Goal: Information Seeking & Learning: Learn about a topic

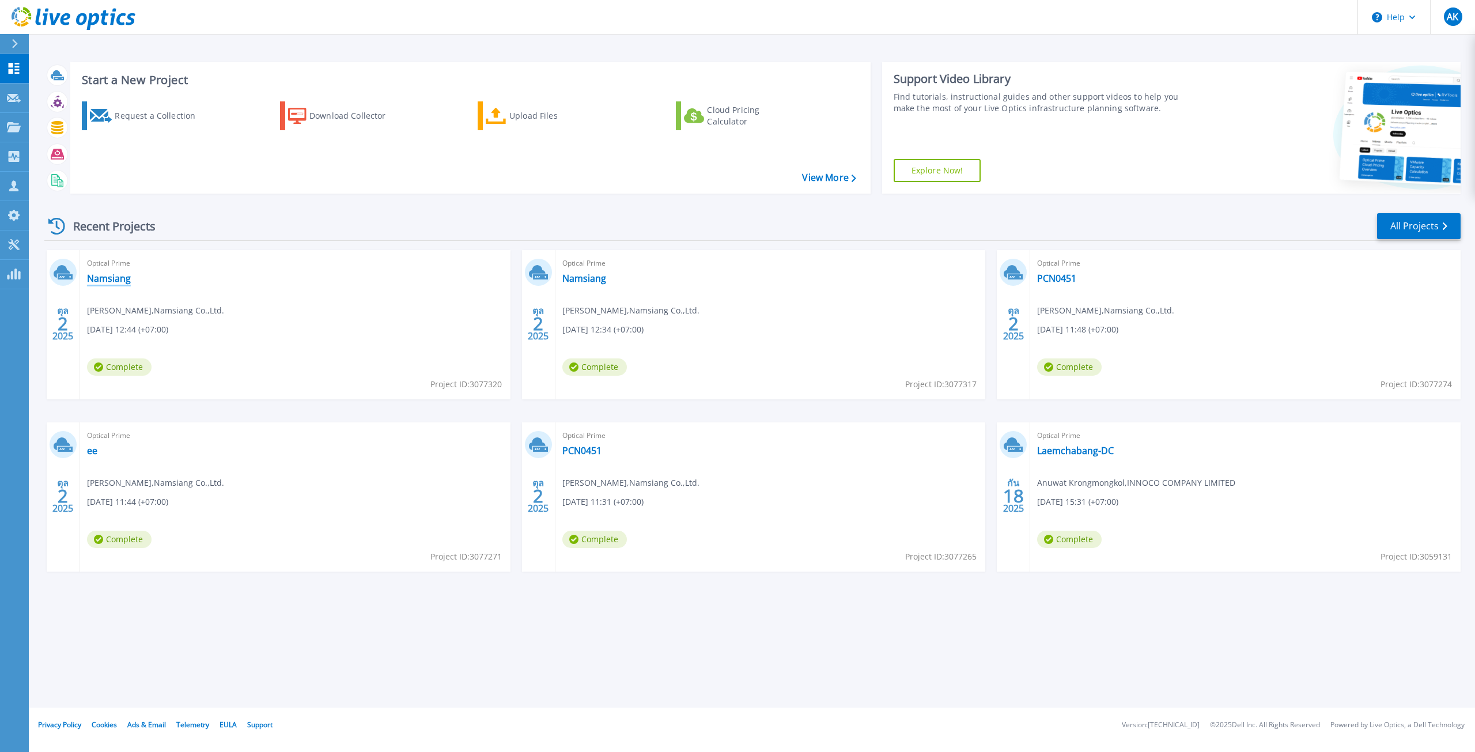
click at [105, 279] on link "Namsiang" at bounding box center [109, 278] width 44 height 12
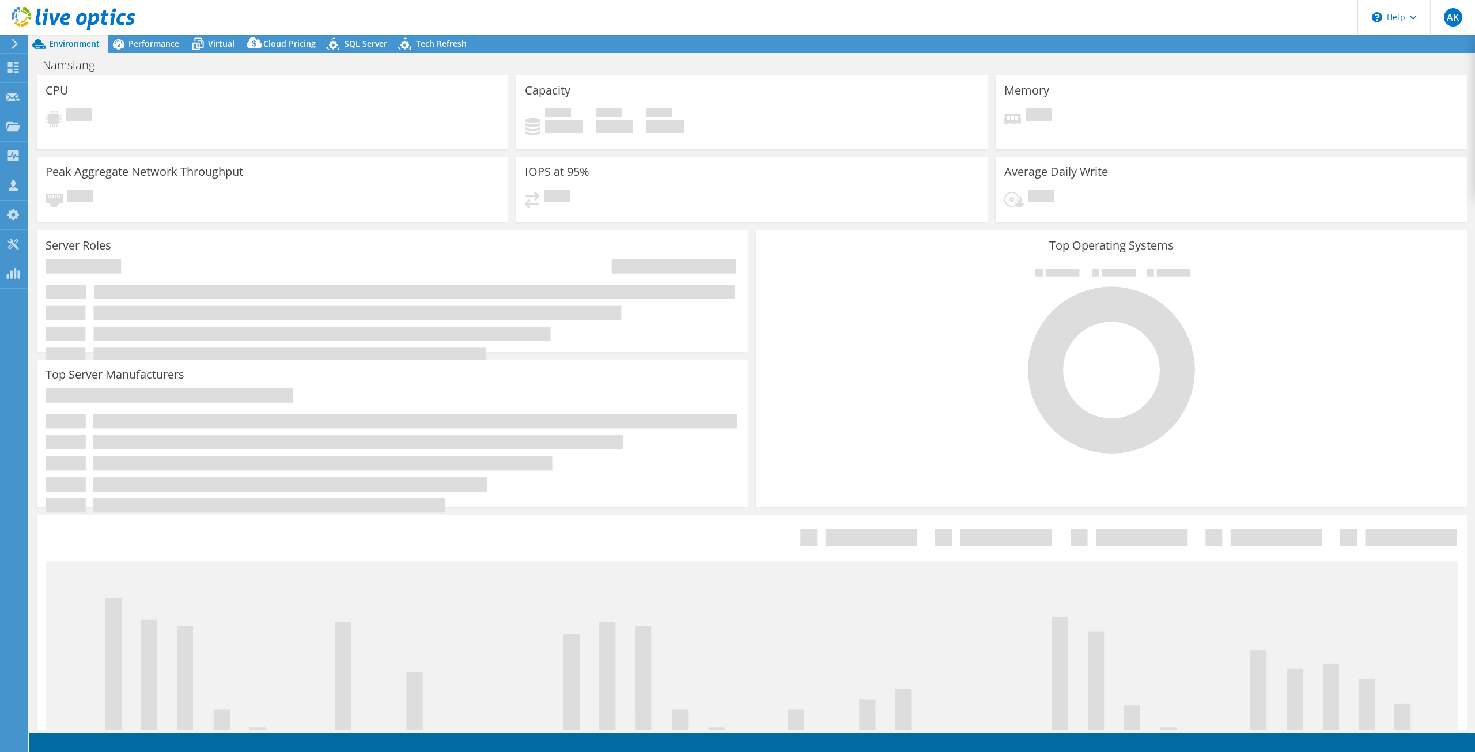
select select "USD"
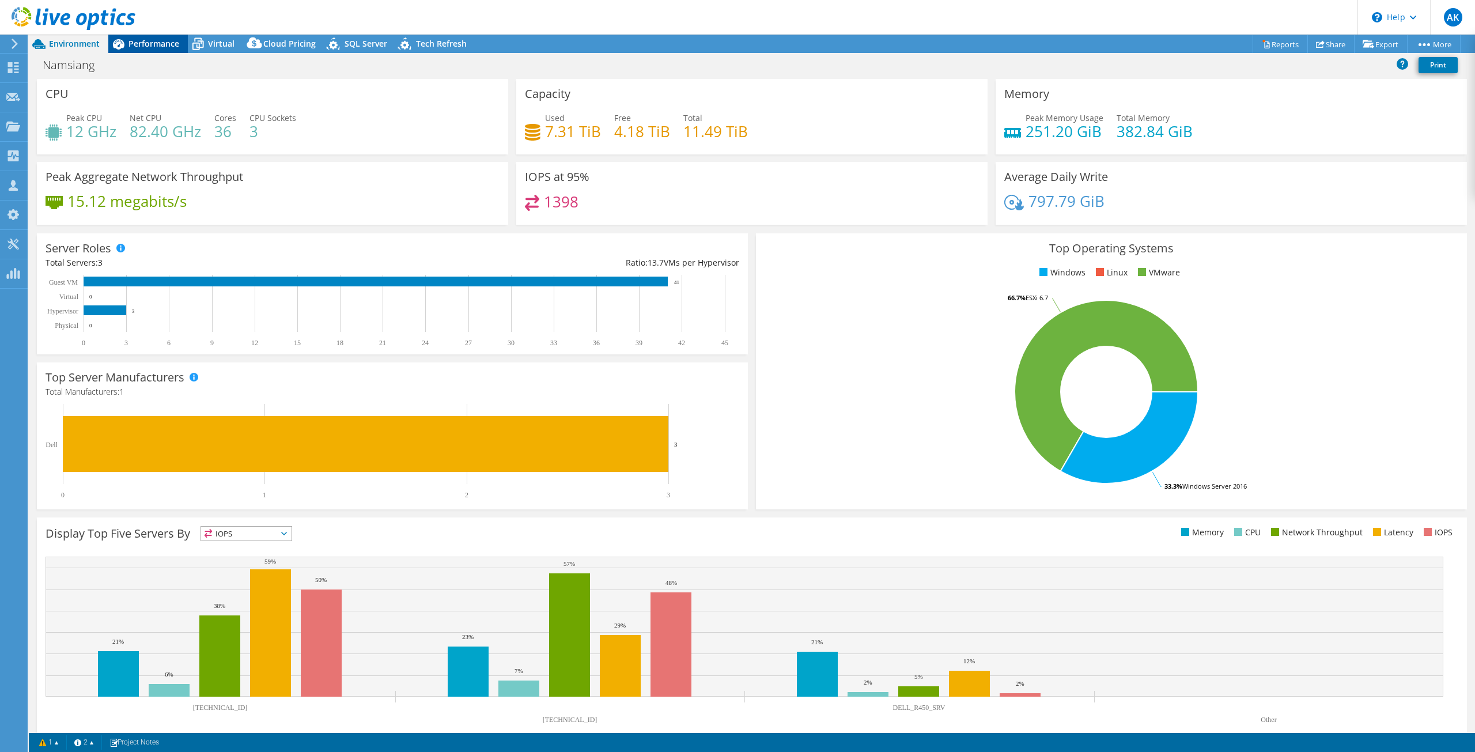
click at [125, 43] on icon at bounding box center [118, 44] width 20 height 20
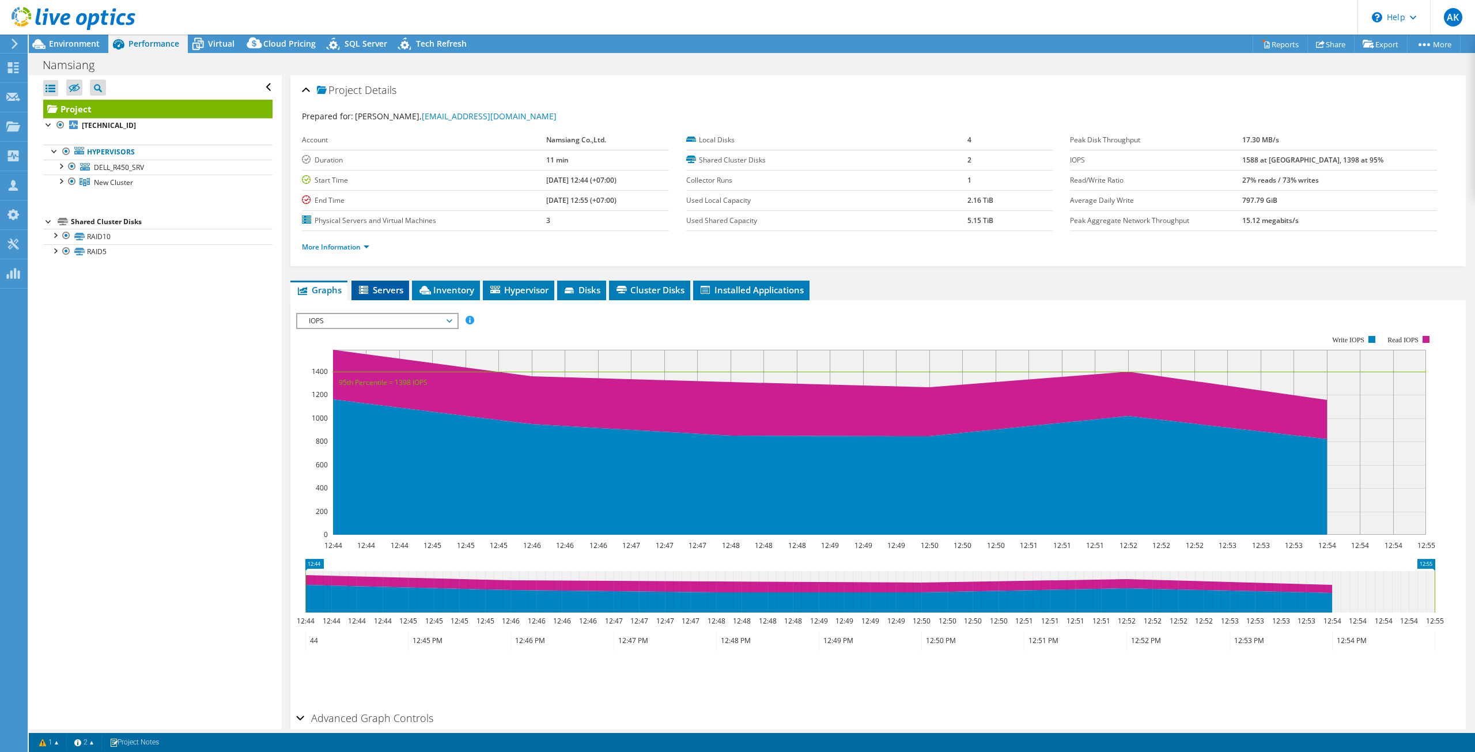
click at [380, 290] on span "Servers" at bounding box center [380, 290] width 46 height 12
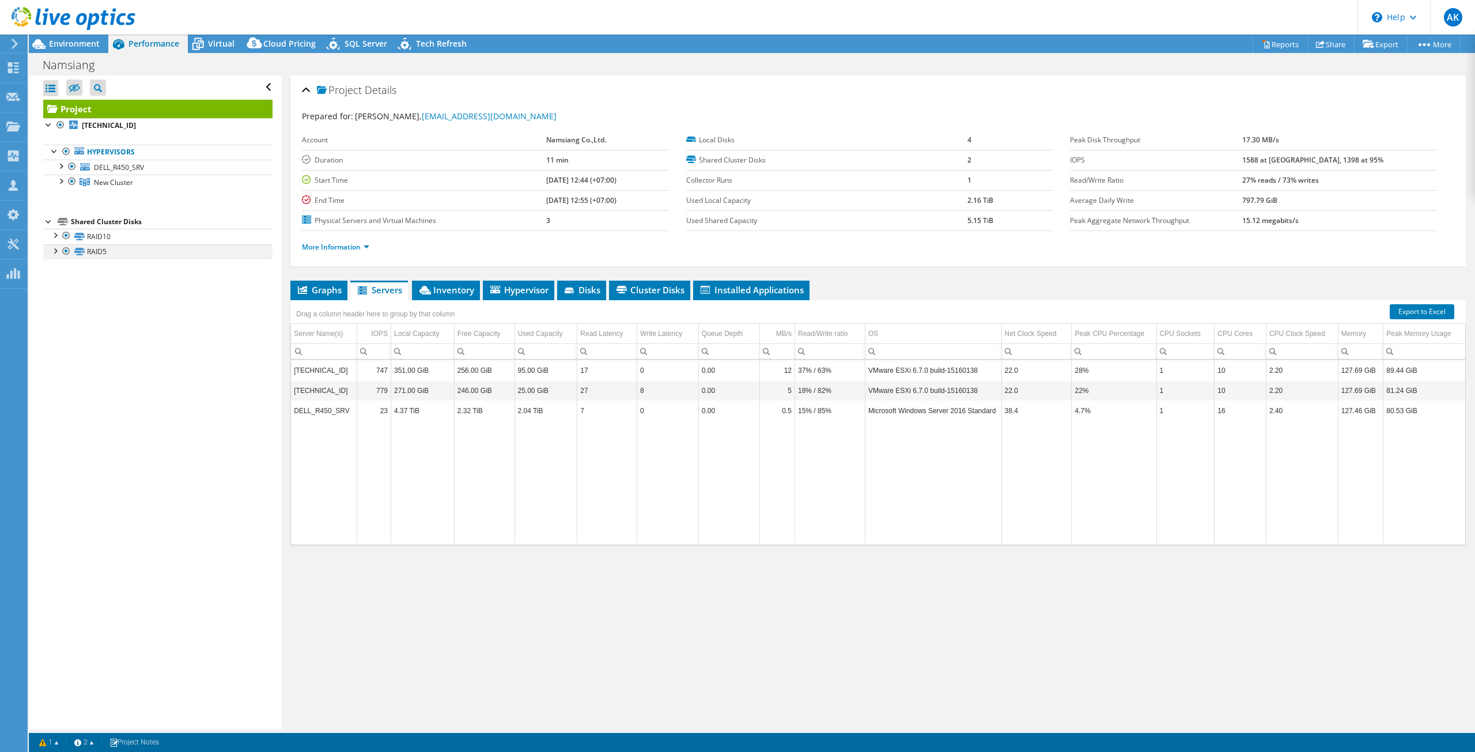
click at [55, 250] on div at bounding box center [55, 250] width 12 height 12
click at [54, 238] on div at bounding box center [55, 235] width 12 height 12
click at [195, 420] on div "Open All Close All Hide Excluded Nodes Project Tree Filter" at bounding box center [155, 402] width 252 height 654
click at [309, 291] on span "Graphs" at bounding box center [319, 290] width 46 height 12
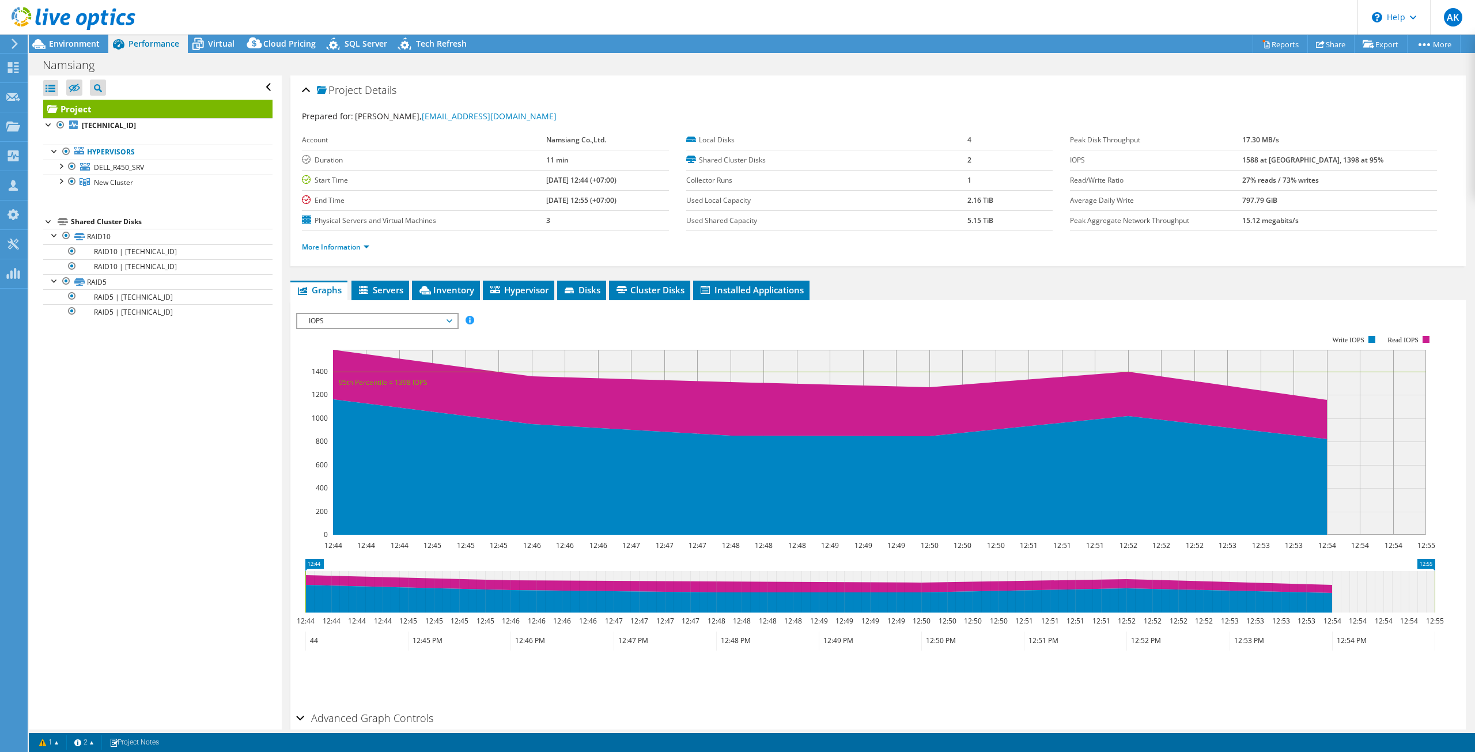
click at [66, 36] on div at bounding box center [67, 19] width 135 height 39
click at [66, 39] on span "Environment" at bounding box center [74, 43] width 51 height 11
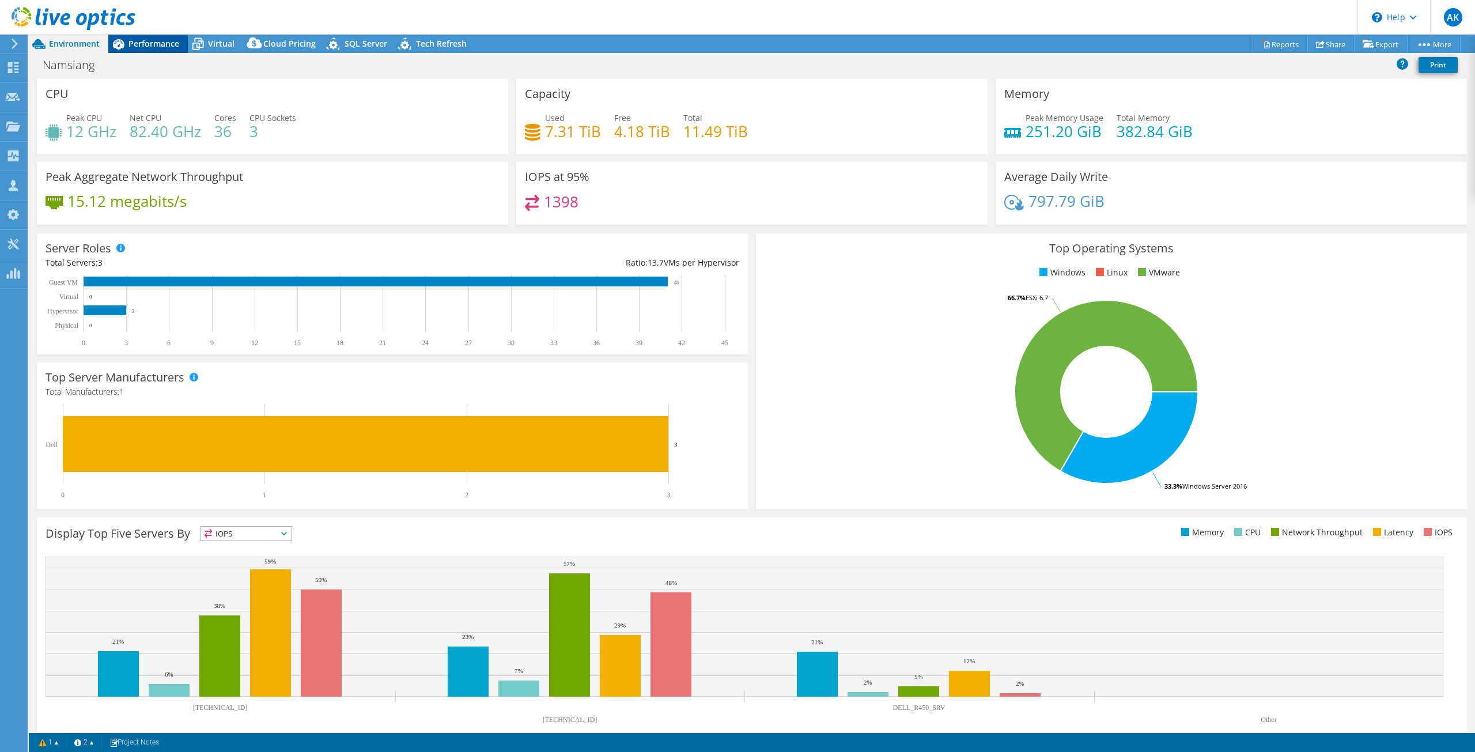
click at [146, 39] on span "Performance" at bounding box center [153, 43] width 51 height 11
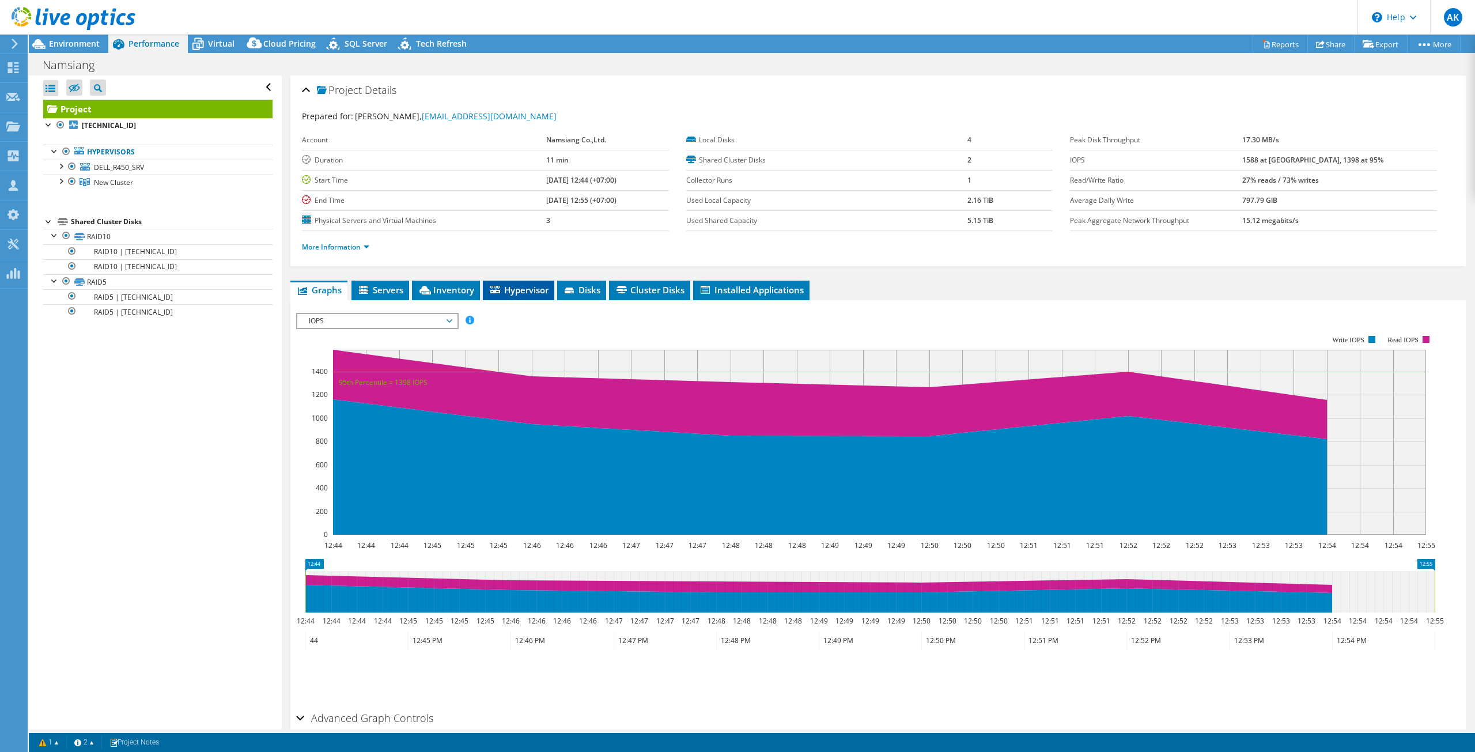
click at [525, 286] on span "Hypervisor" at bounding box center [518, 290] width 60 height 12
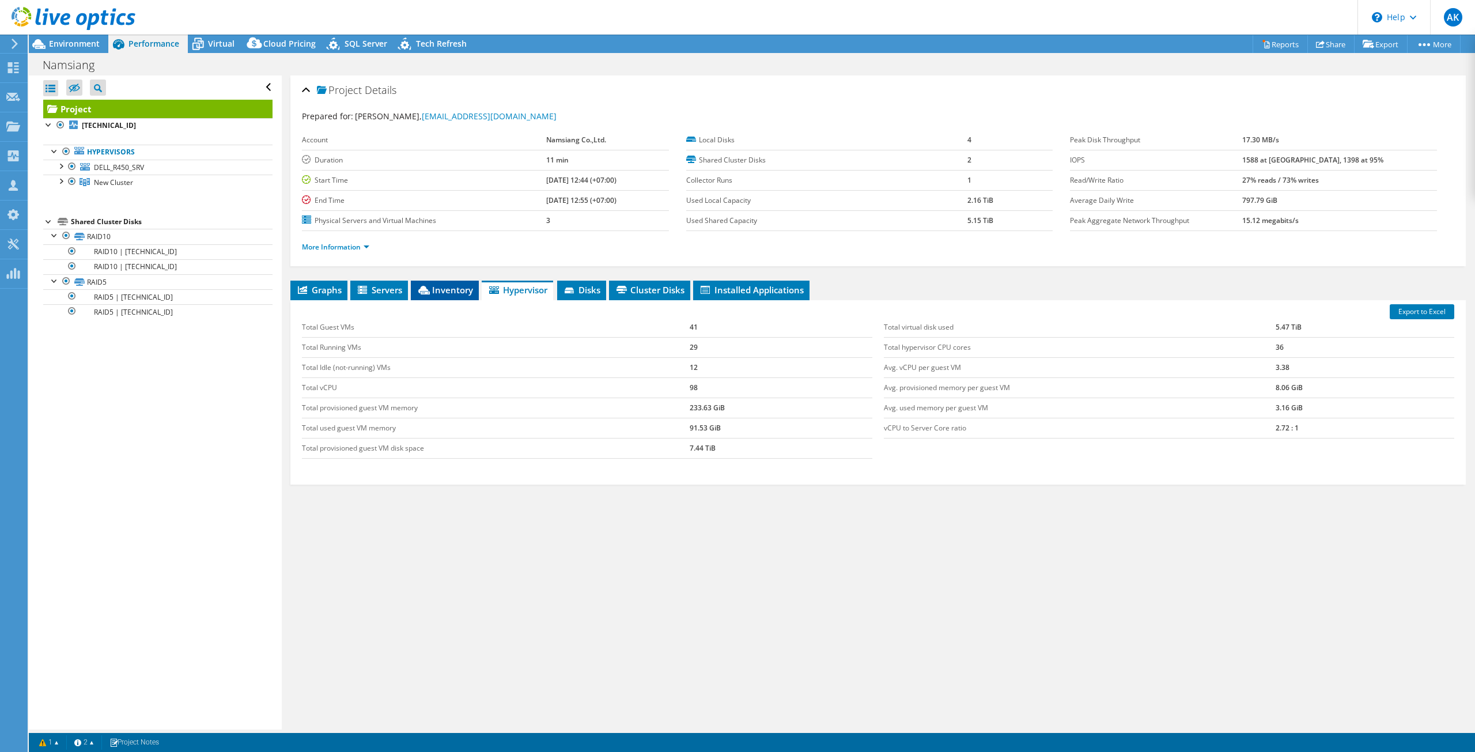
click at [444, 290] on span "Inventory" at bounding box center [444, 290] width 56 height 12
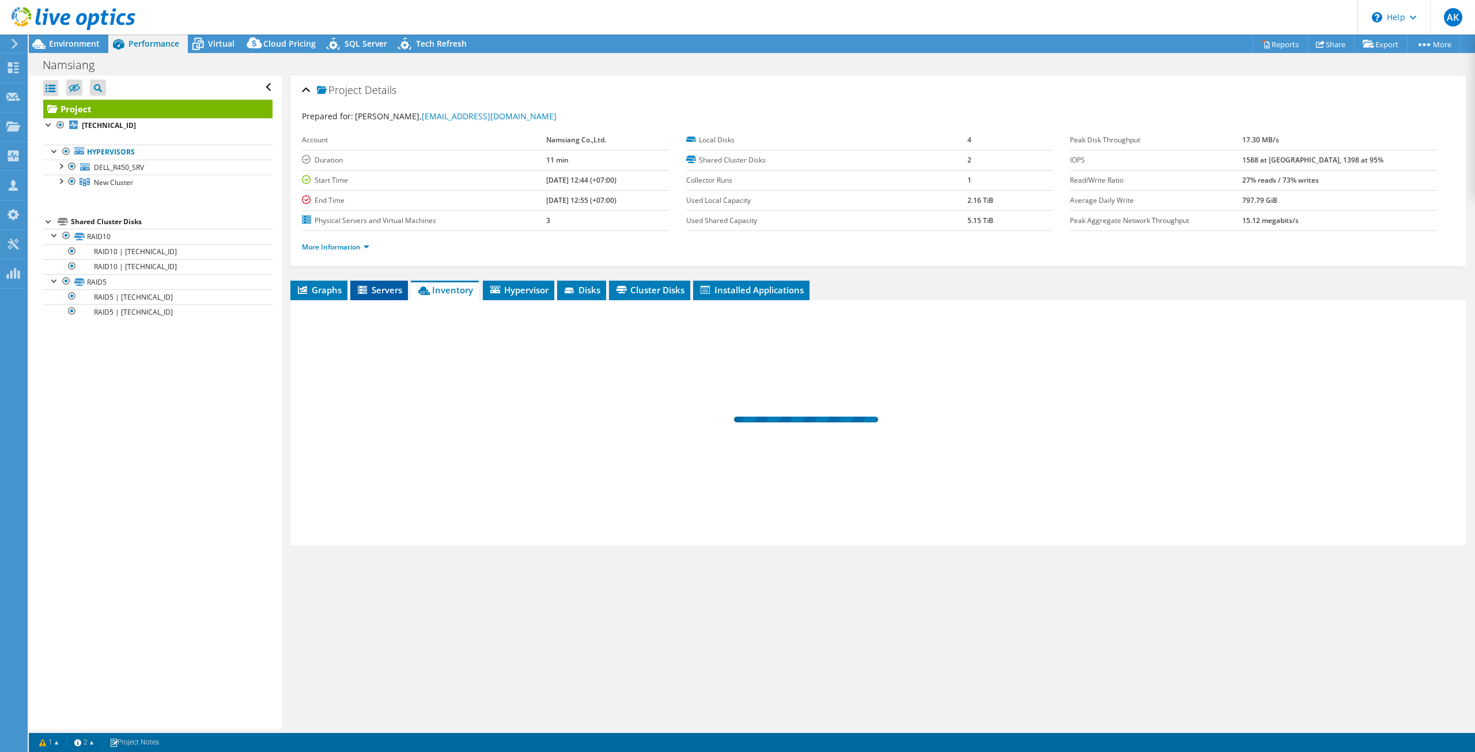
click at [380, 287] on span "Servers" at bounding box center [379, 290] width 46 height 12
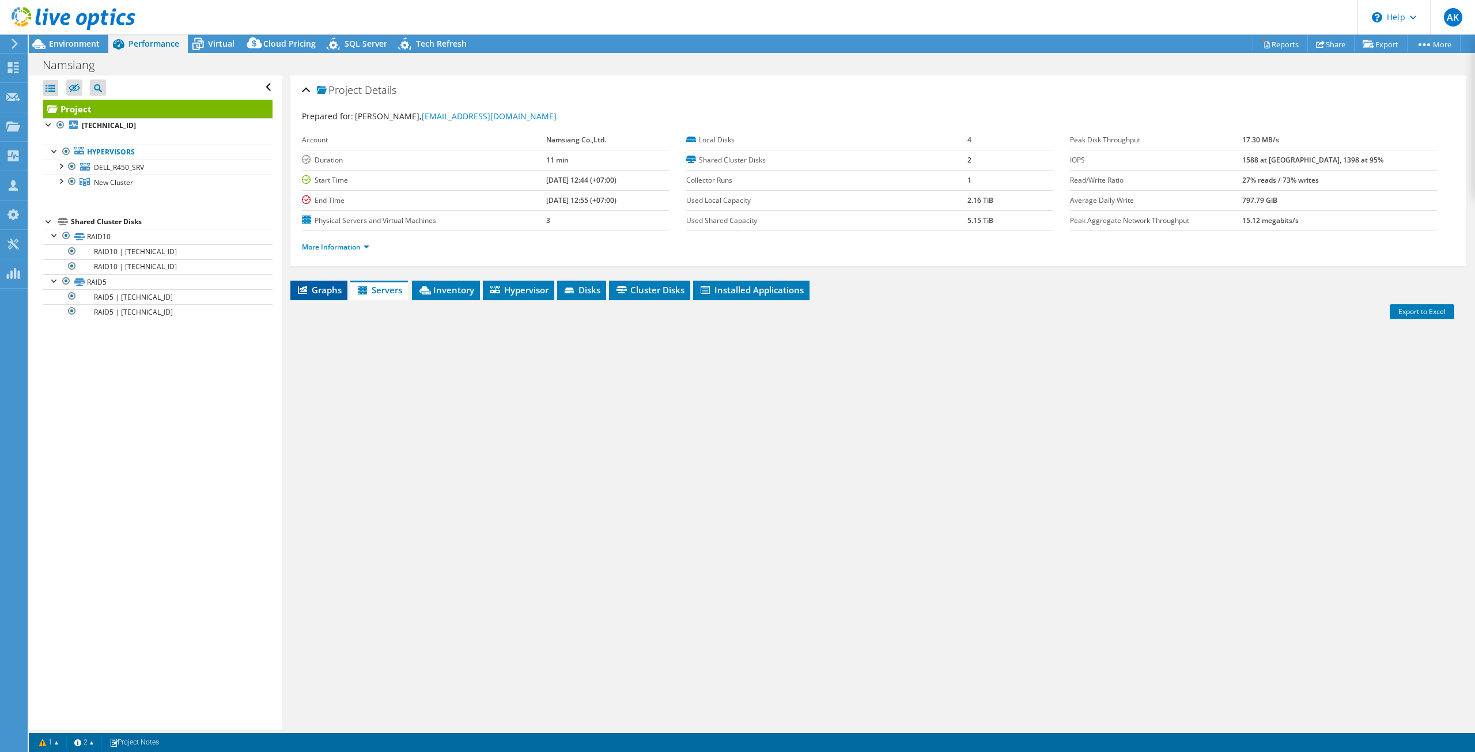
click at [325, 286] on span "Graphs" at bounding box center [319, 290] width 46 height 12
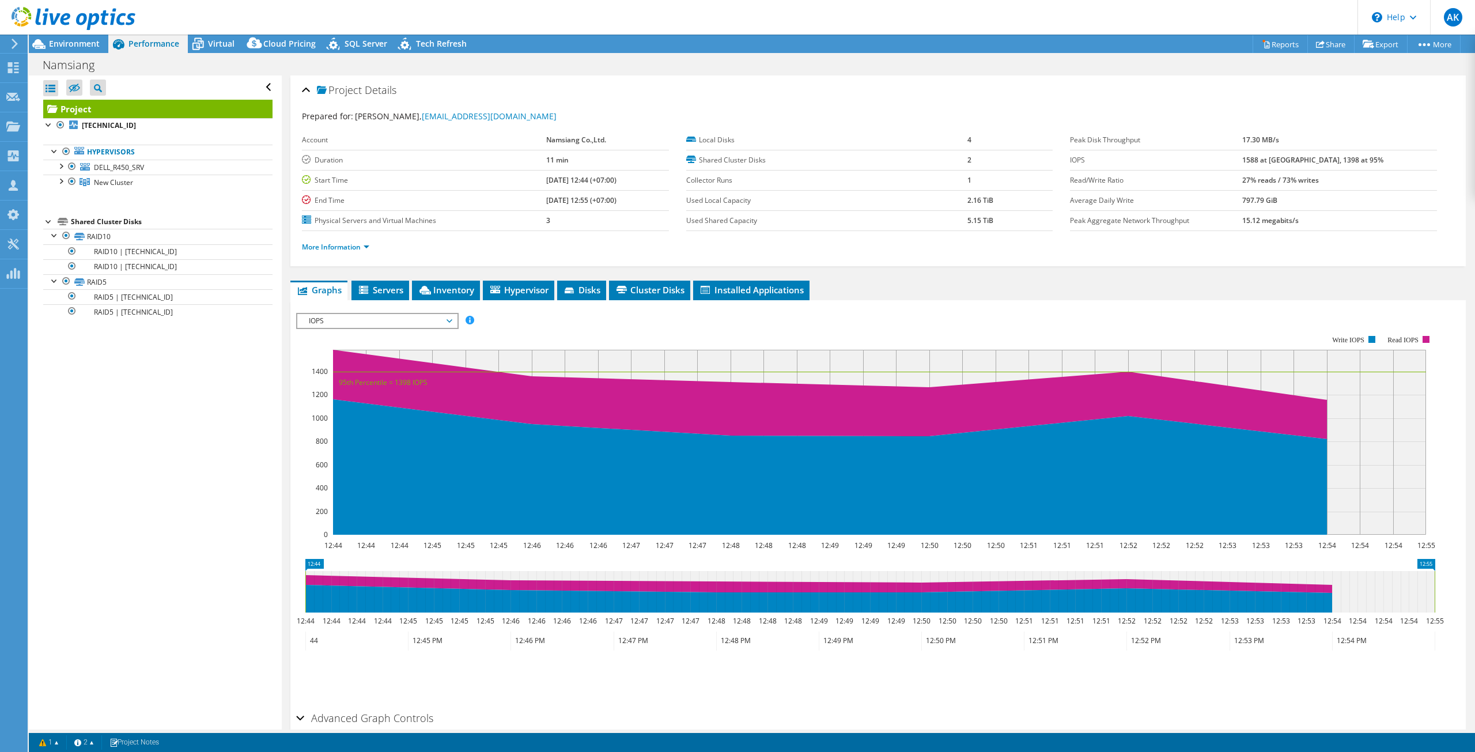
click at [386, 278] on div "Project Details Prepared for: Surasak Areesinpitak, surasak.a@namsiang.com Acco…" at bounding box center [878, 430] width 1192 height 710
click at [385, 284] on span "Servers" at bounding box center [380, 290] width 46 height 12
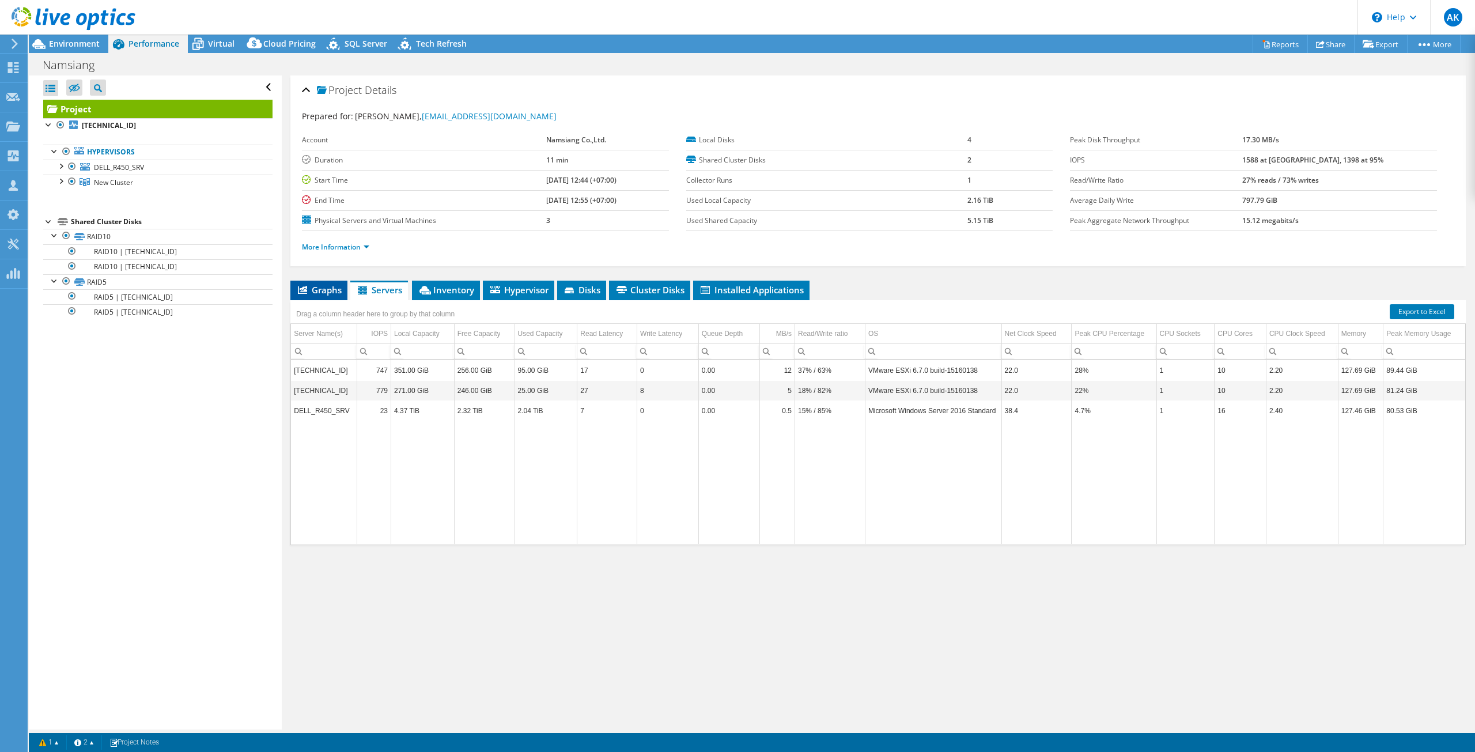
click at [327, 292] on span "Graphs" at bounding box center [319, 290] width 46 height 12
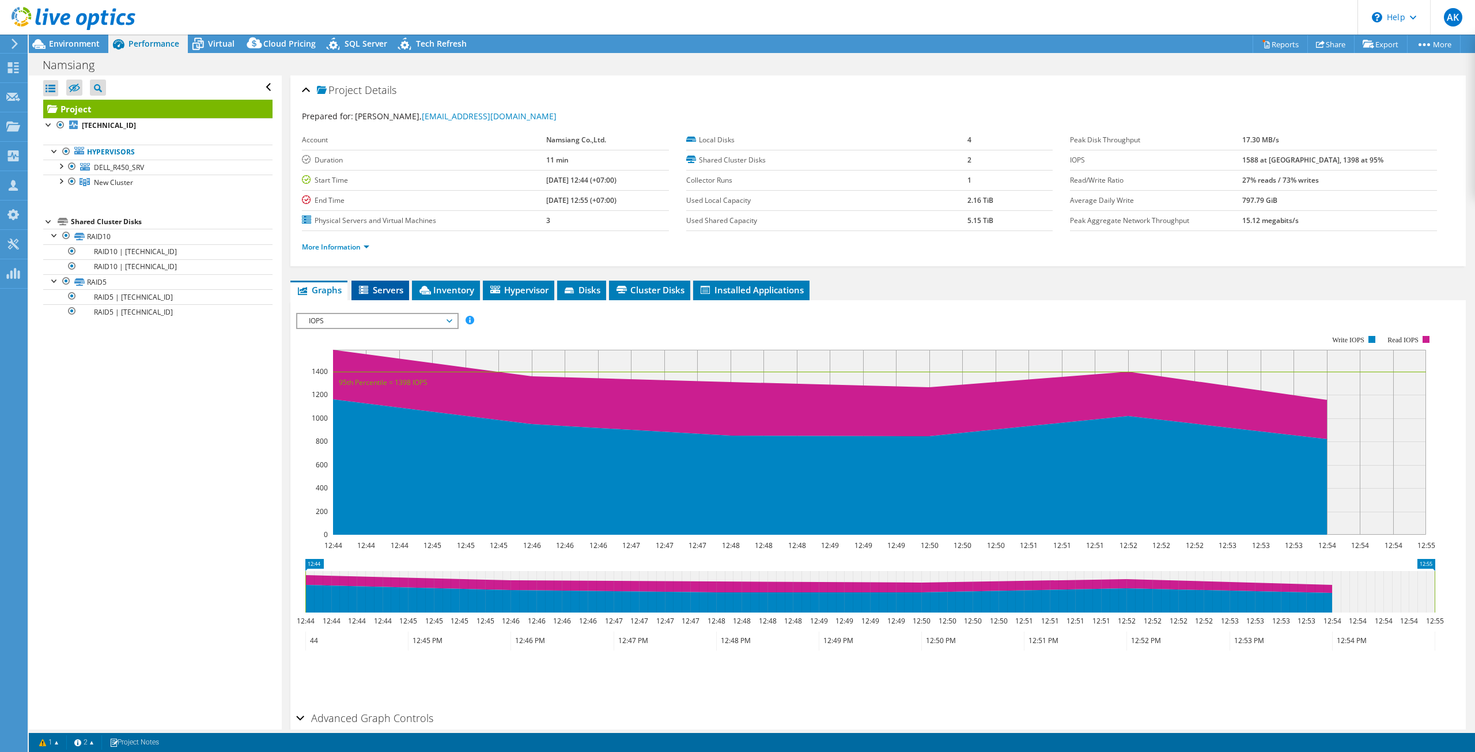
click at [390, 285] on span "Servers" at bounding box center [380, 290] width 46 height 12
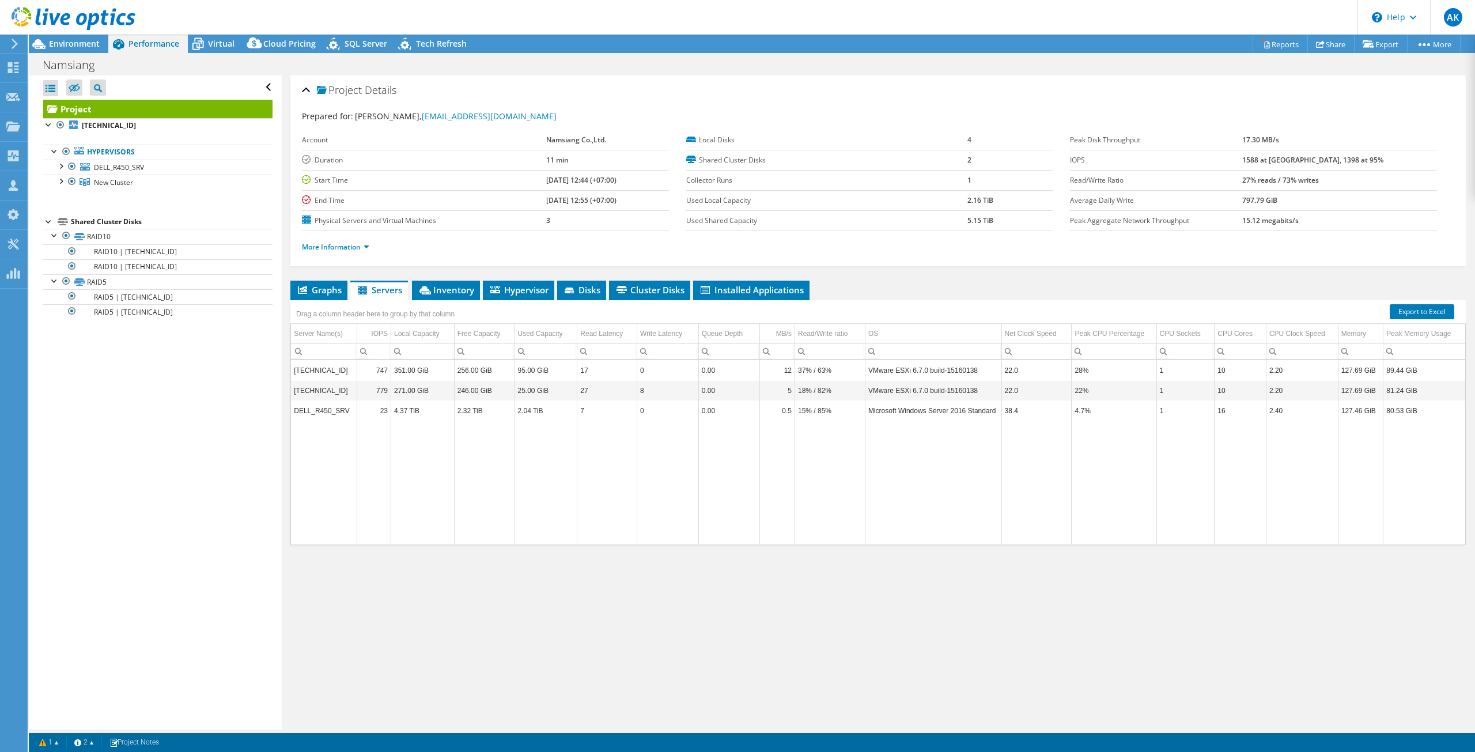
click at [62, 36] on div at bounding box center [67, 19] width 135 height 39
click at [63, 43] on span "Environment" at bounding box center [74, 43] width 51 height 11
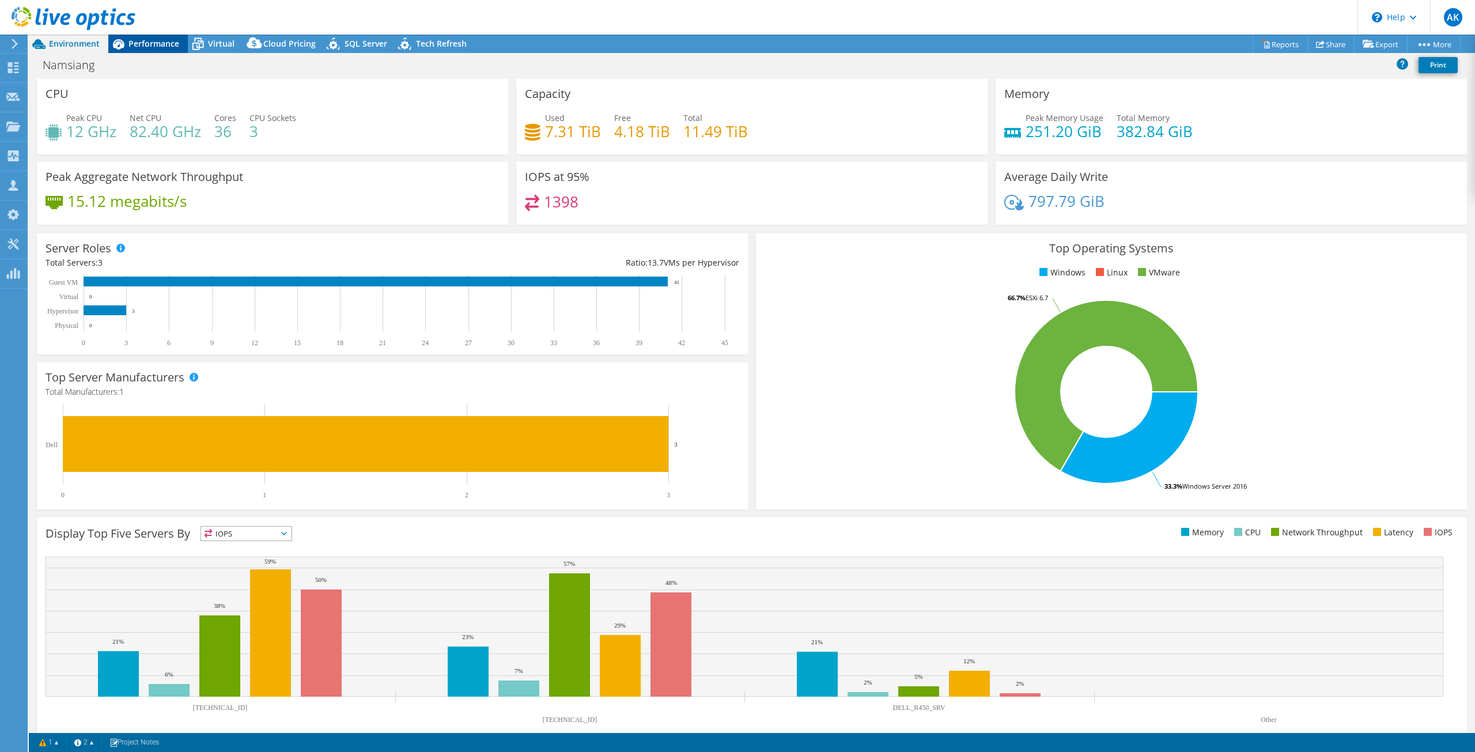
click at [130, 48] on span "Performance" at bounding box center [153, 43] width 51 height 11
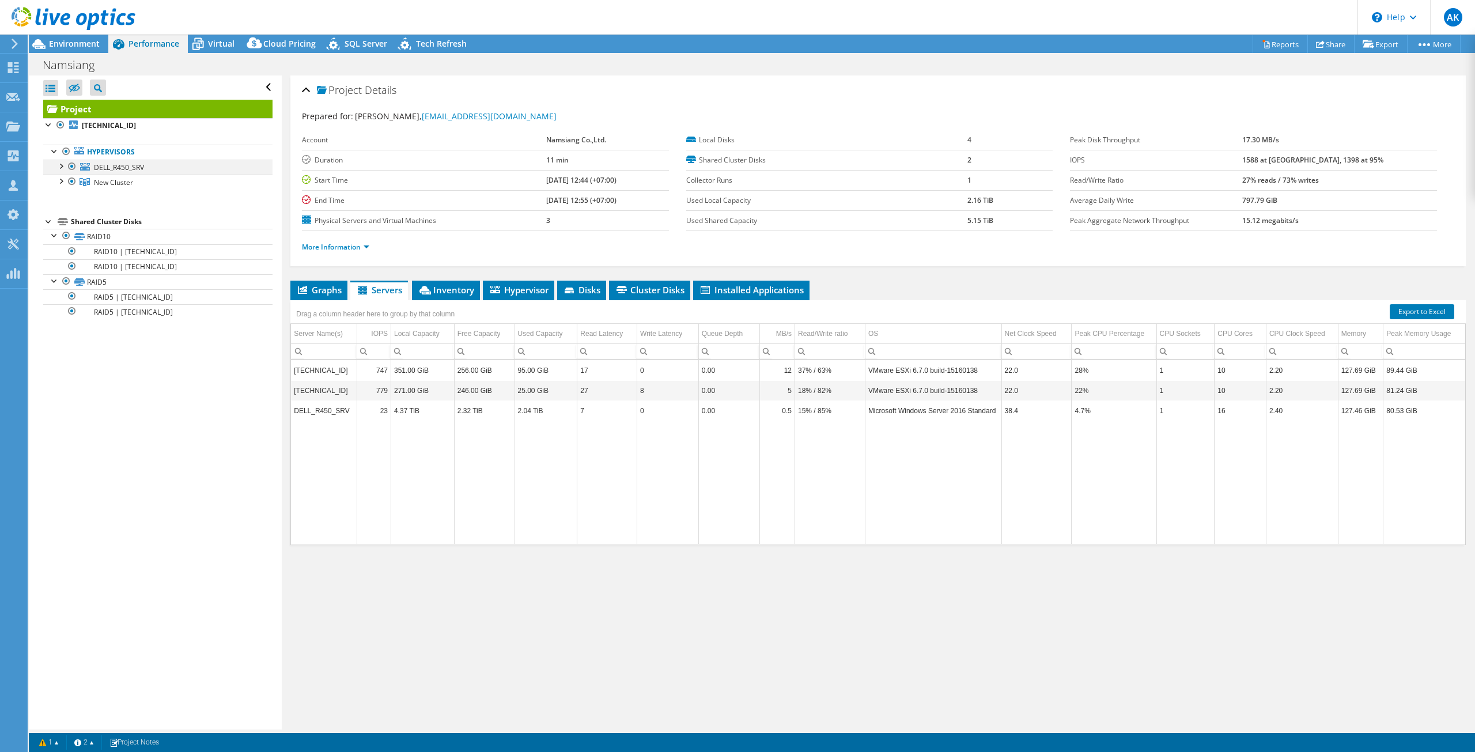
click at [70, 165] on div at bounding box center [72, 167] width 12 height 14
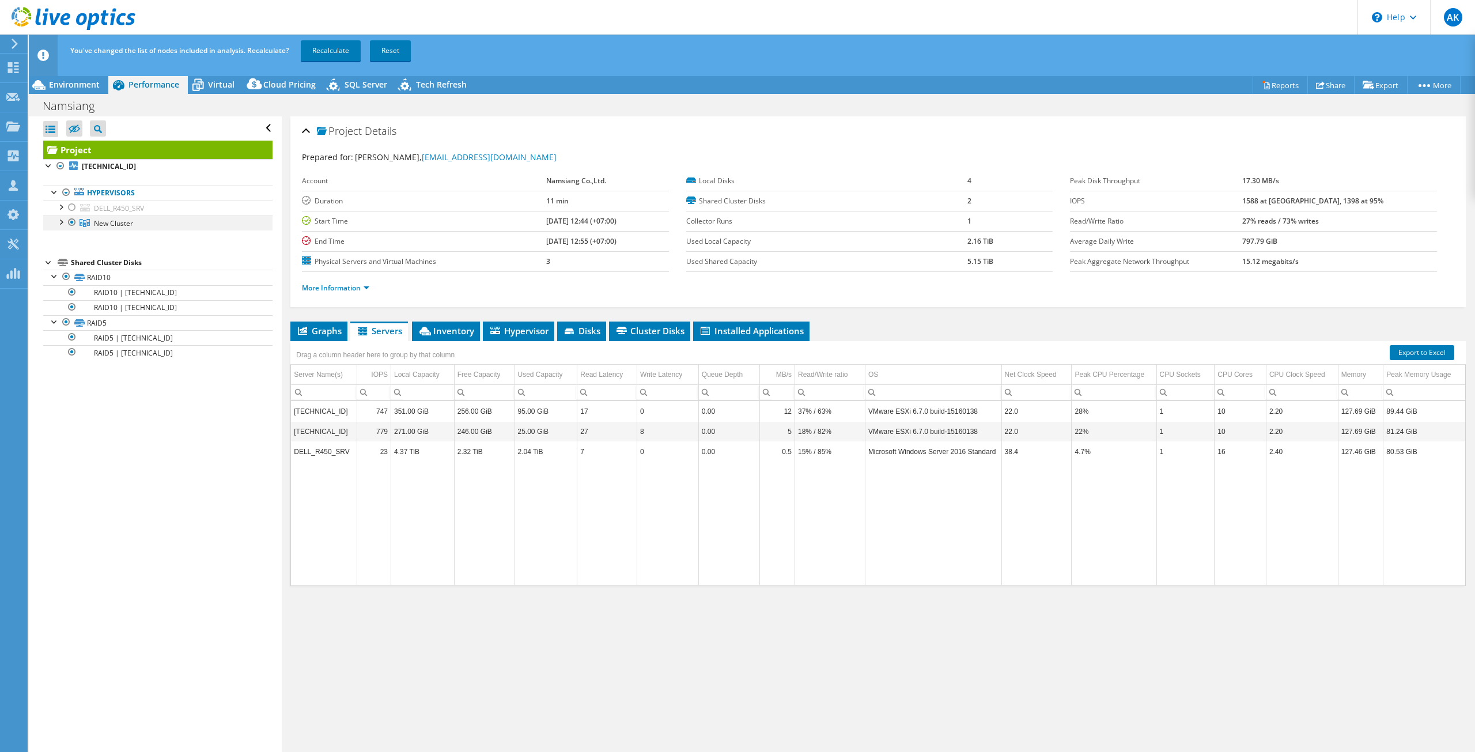
click at [58, 224] on div at bounding box center [61, 221] width 12 height 12
click at [336, 285] on link "More Information" at bounding box center [335, 288] width 67 height 10
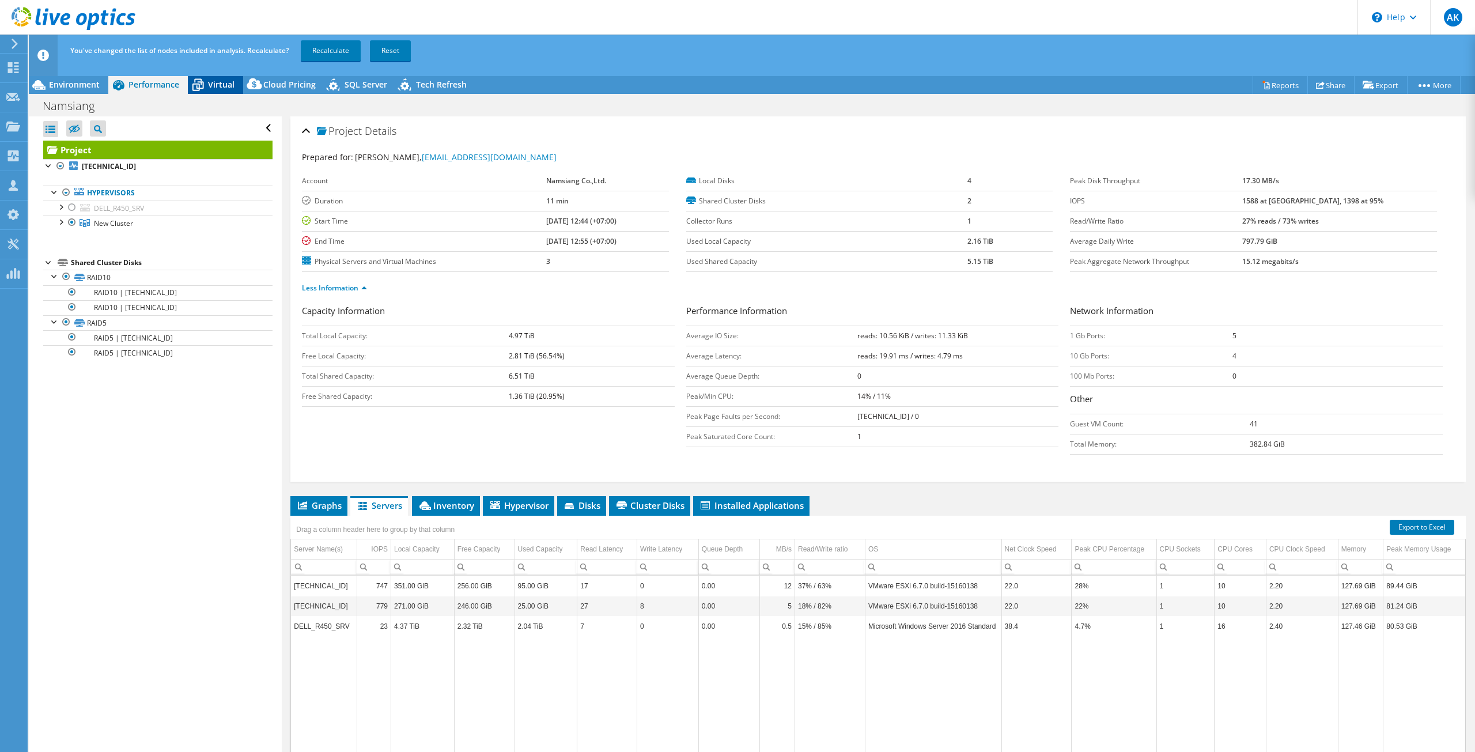
click at [221, 86] on span "Virtual" at bounding box center [221, 84] width 26 height 11
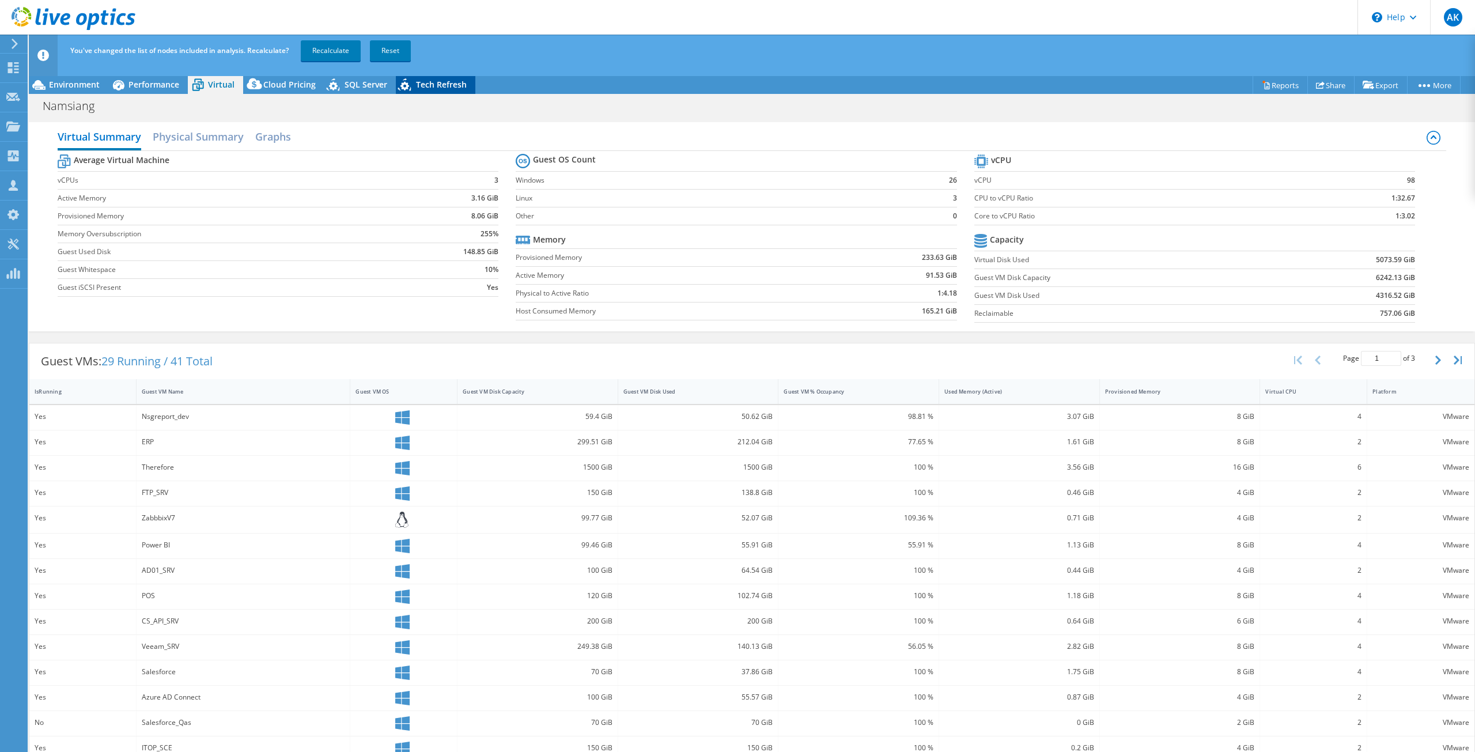
click at [465, 87] on div "Tech Refresh" at bounding box center [435, 84] width 79 height 18
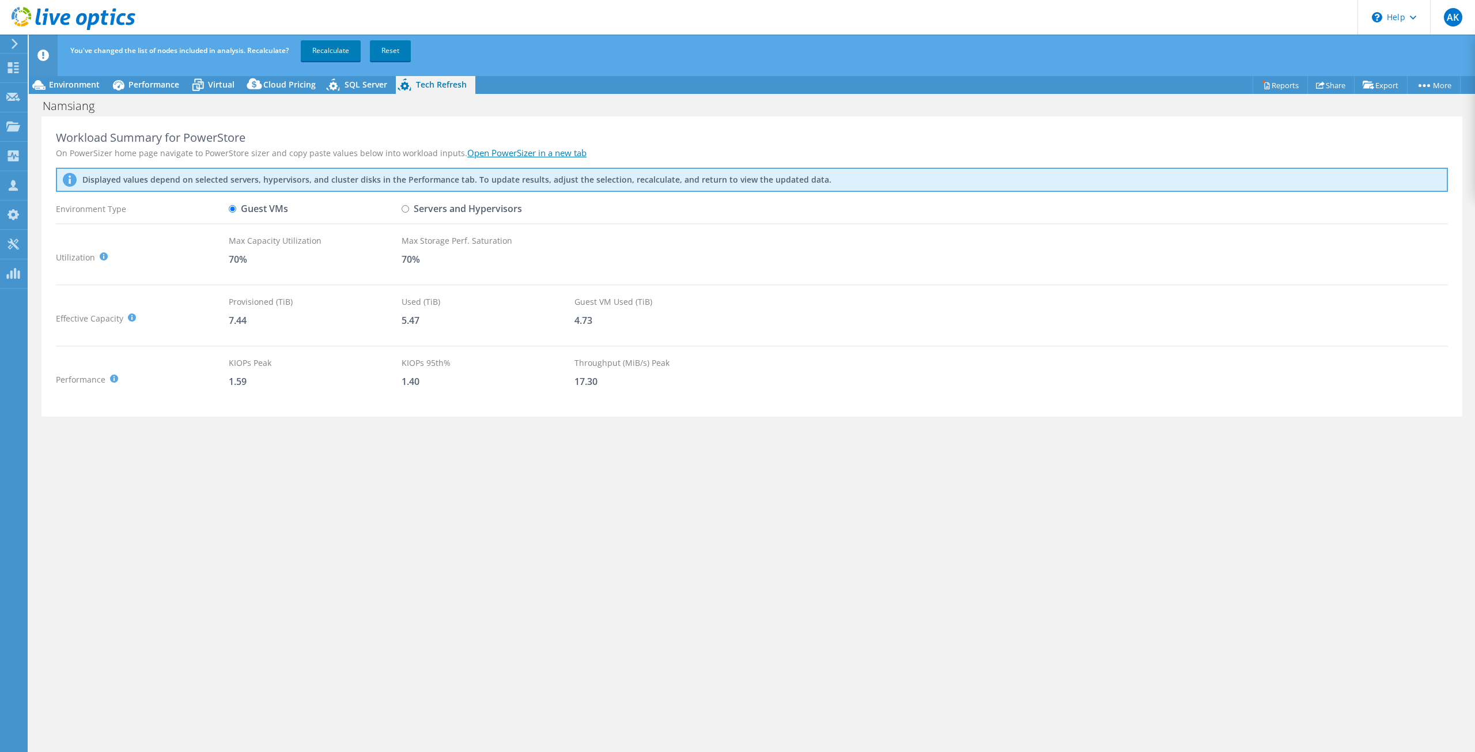
click at [406, 209] on input "Servers and Hypervisors" at bounding box center [405, 208] width 7 height 7
radio input "true"
click at [233, 211] on input "Guest VMs" at bounding box center [232, 208] width 7 height 7
radio input "true"
click at [405, 212] on input "Servers and Hypervisors" at bounding box center [405, 208] width 7 height 7
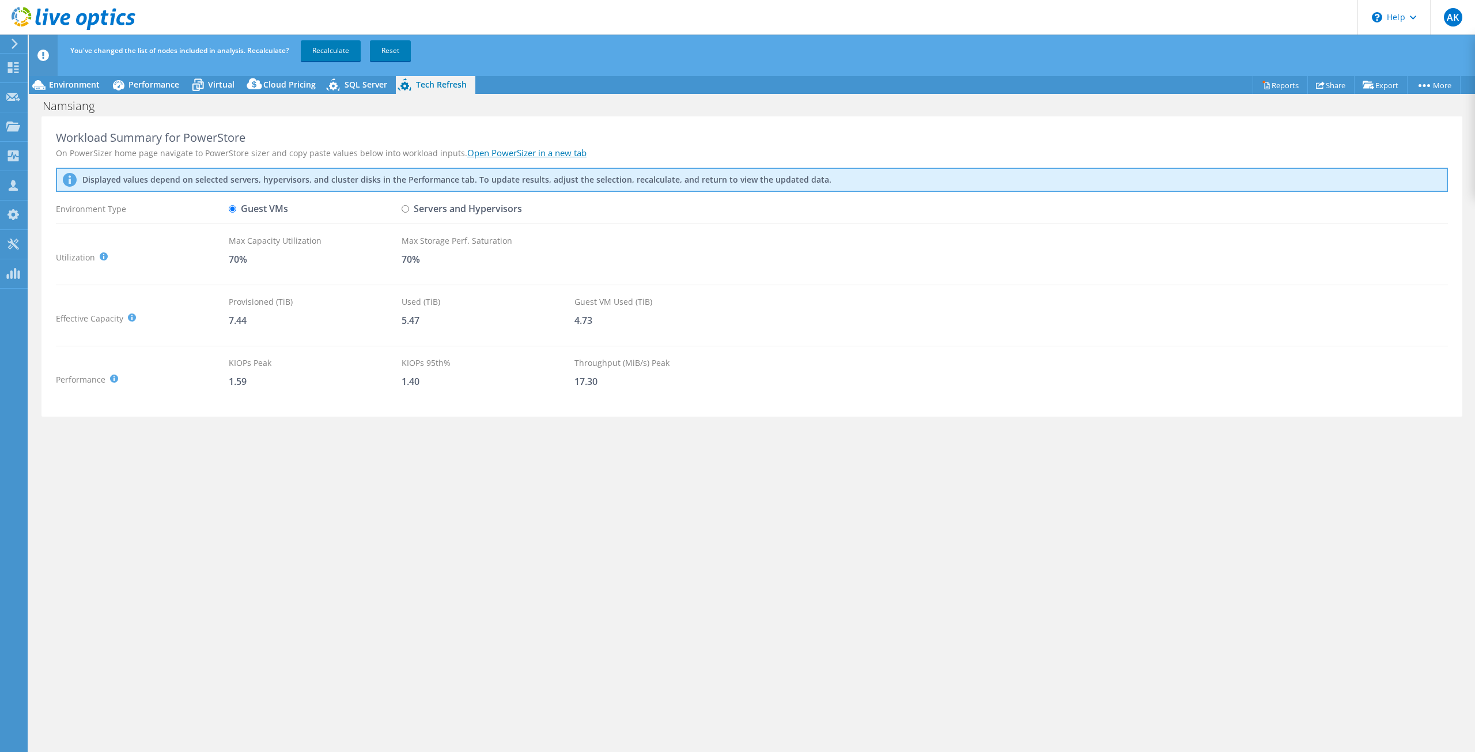
radio input "true"
radio input "false"
click at [62, 79] on span "Environment" at bounding box center [74, 84] width 51 height 11
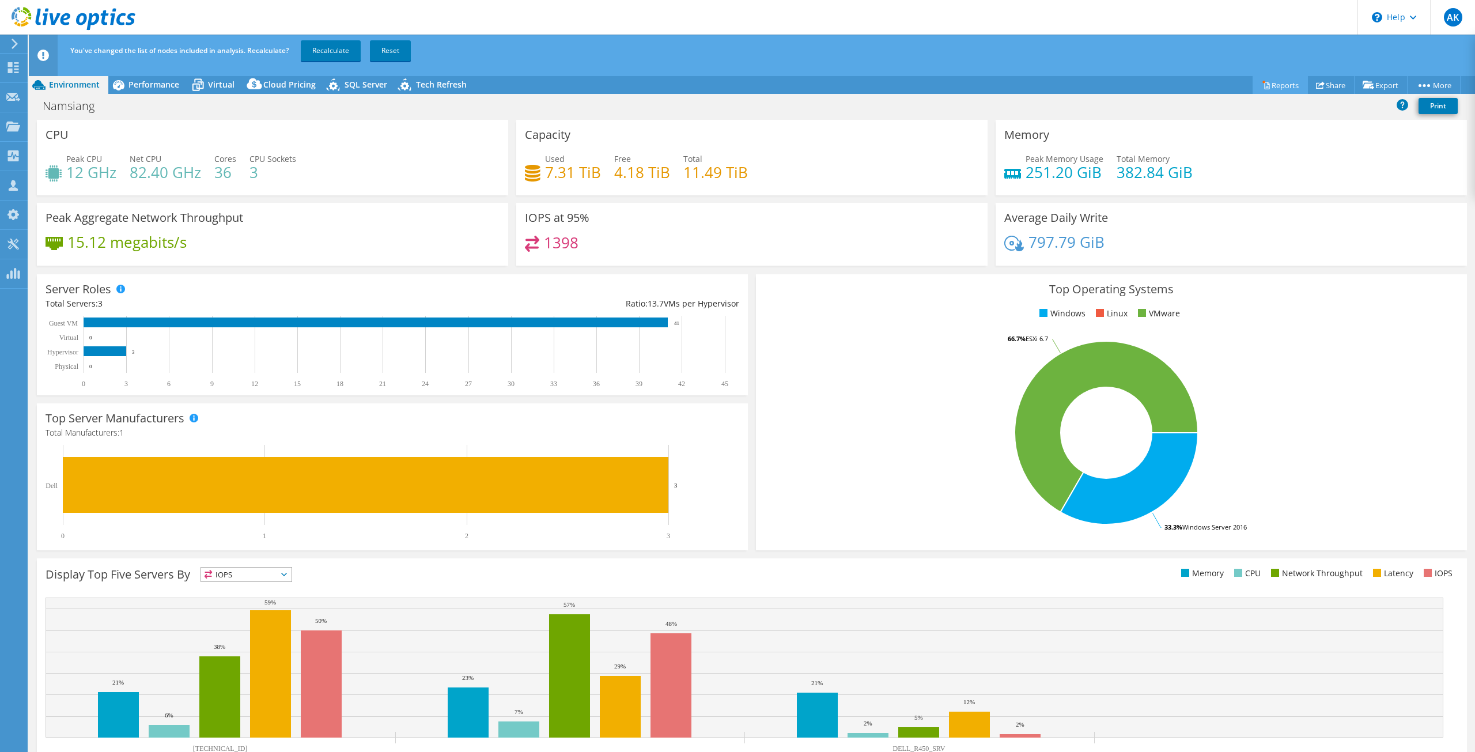
click at [1273, 84] on link "Reports" at bounding box center [1279, 85] width 55 height 18
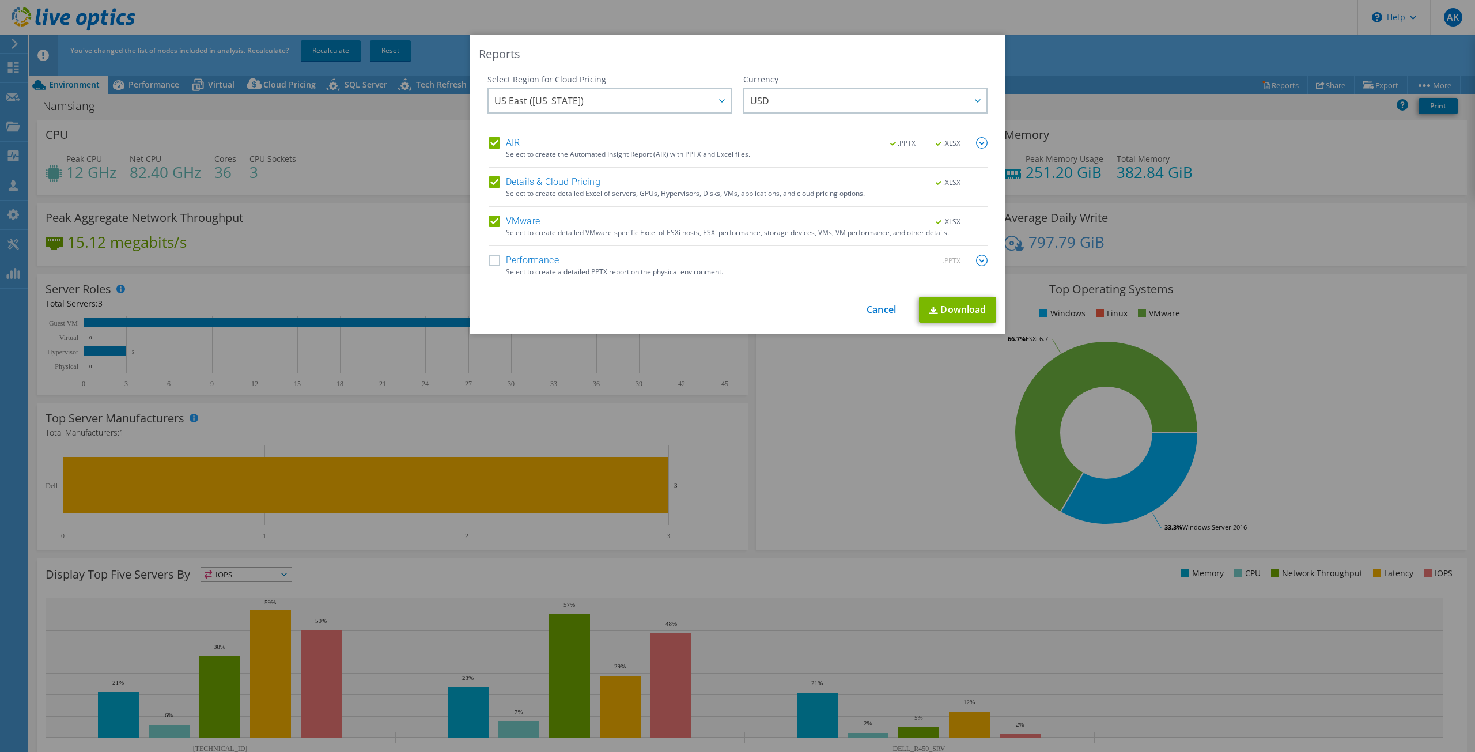
click at [489, 256] on label "Performance" at bounding box center [523, 261] width 70 height 12
click at [0, 0] on input "Performance" at bounding box center [0, 0] width 0 height 0
click at [872, 312] on link "Cancel" at bounding box center [880, 309] width 29 height 11
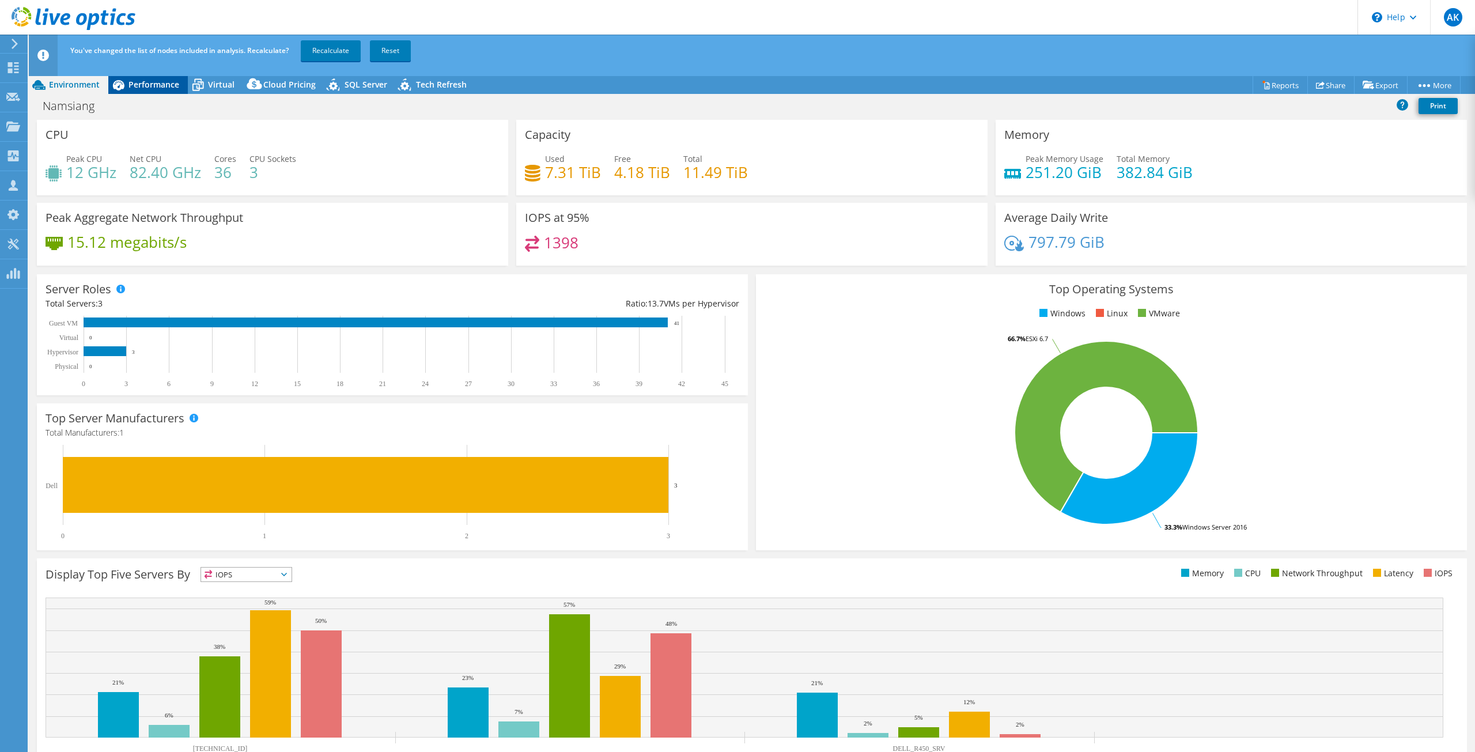
click at [143, 83] on span "Performance" at bounding box center [153, 84] width 51 height 11
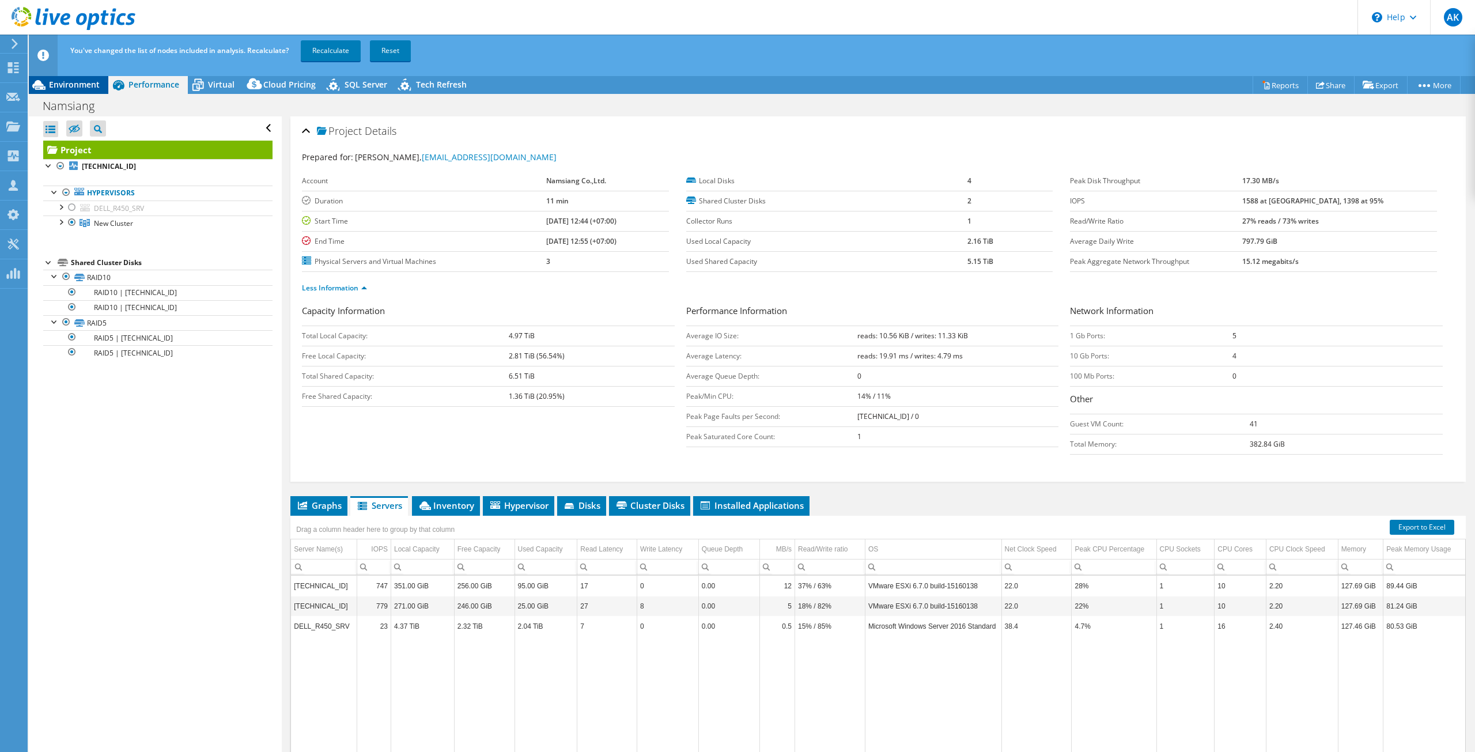
click at [67, 80] on span "Environment" at bounding box center [74, 84] width 51 height 11
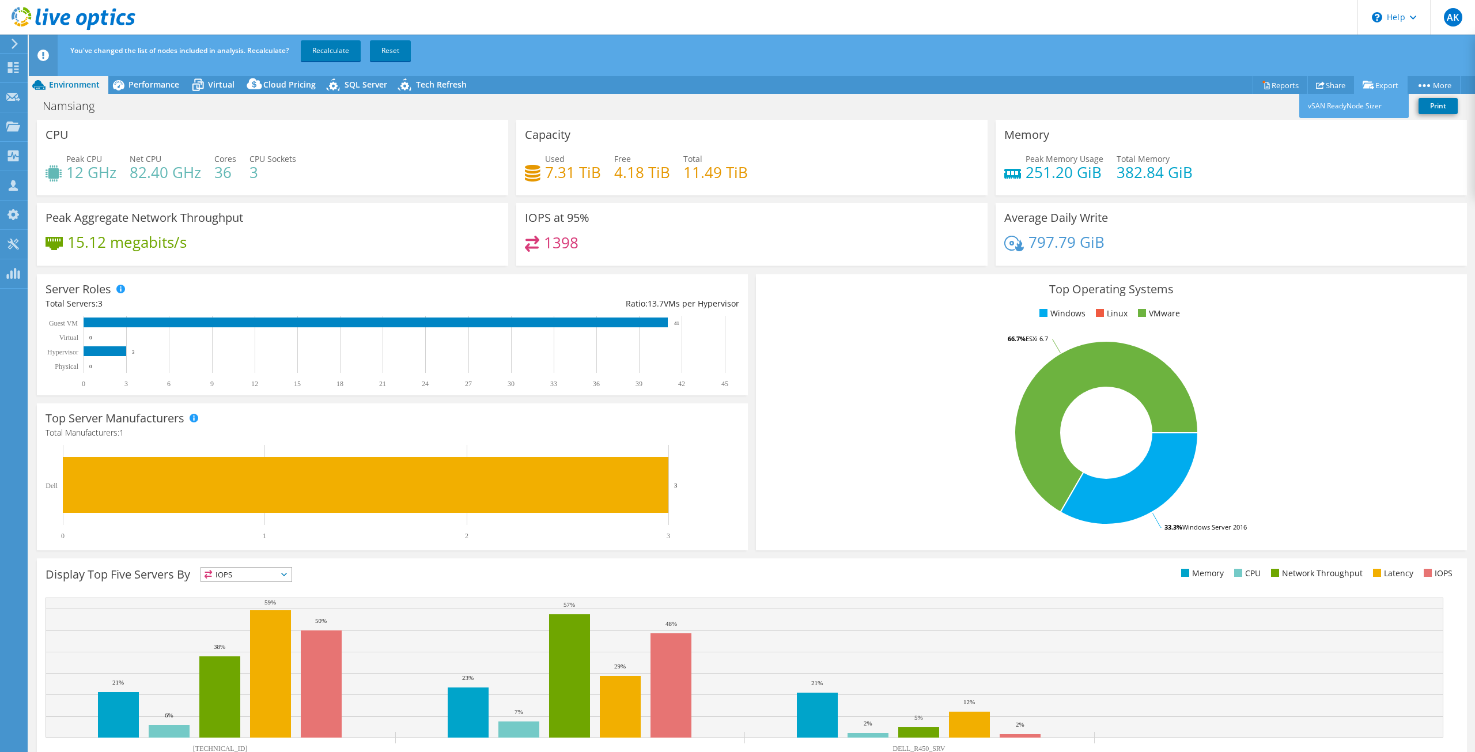
click at [1372, 83] on link "Export" at bounding box center [1381, 85] width 54 height 18
click at [1281, 83] on link "Reports" at bounding box center [1279, 85] width 55 height 18
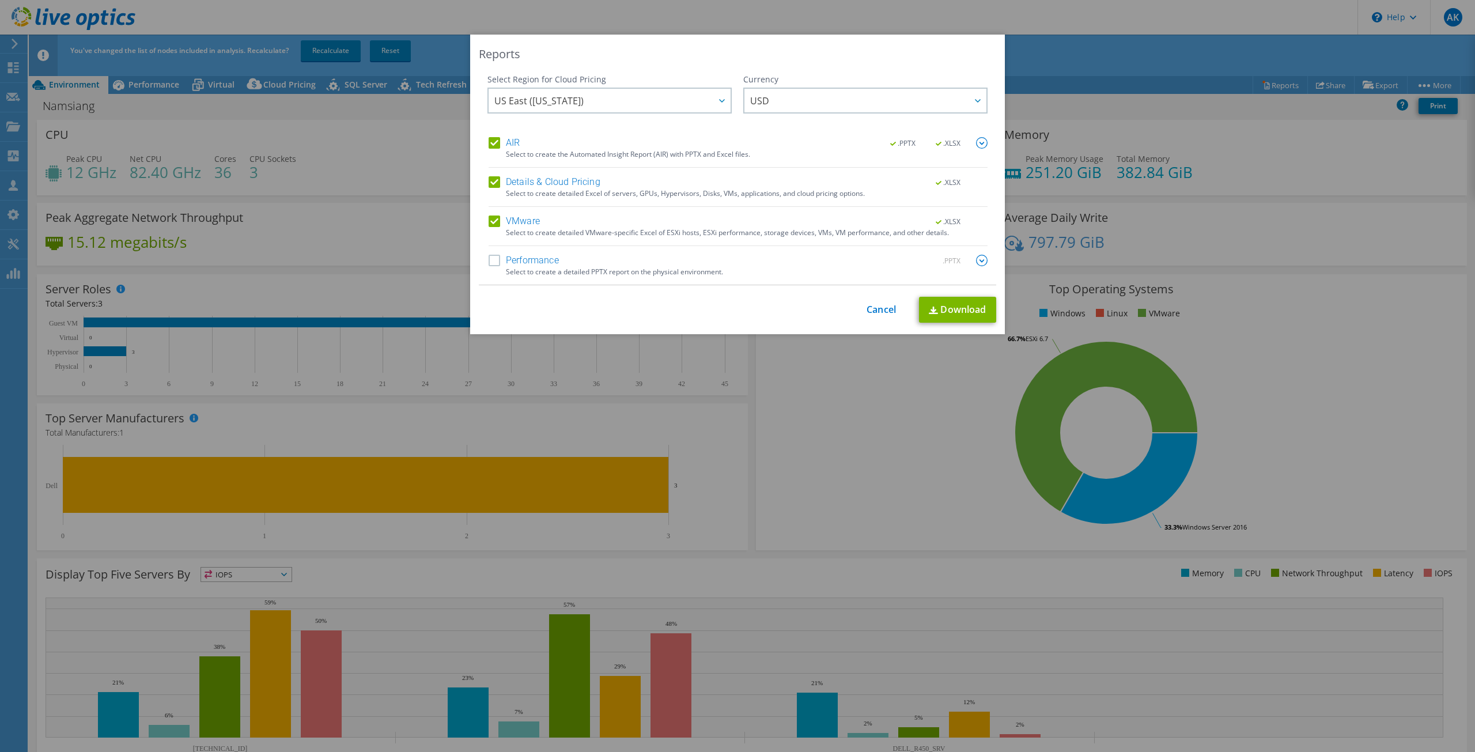
click at [493, 262] on label "Performance" at bounding box center [523, 261] width 70 height 12
click at [0, 0] on input "Performance" at bounding box center [0, 0] width 0 height 0
click at [879, 308] on link "Cancel" at bounding box center [880, 309] width 29 height 11
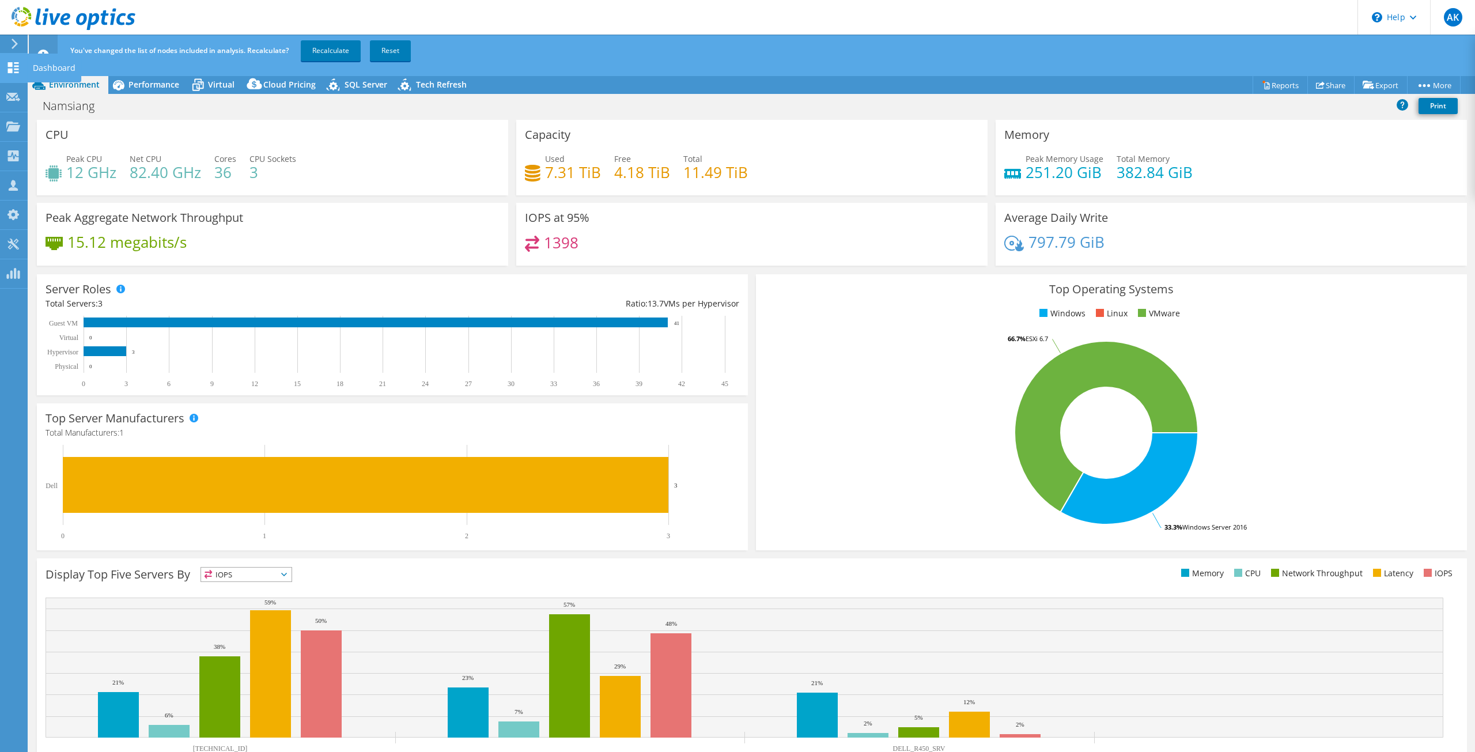
click at [7, 66] on icon at bounding box center [13, 67] width 14 height 11
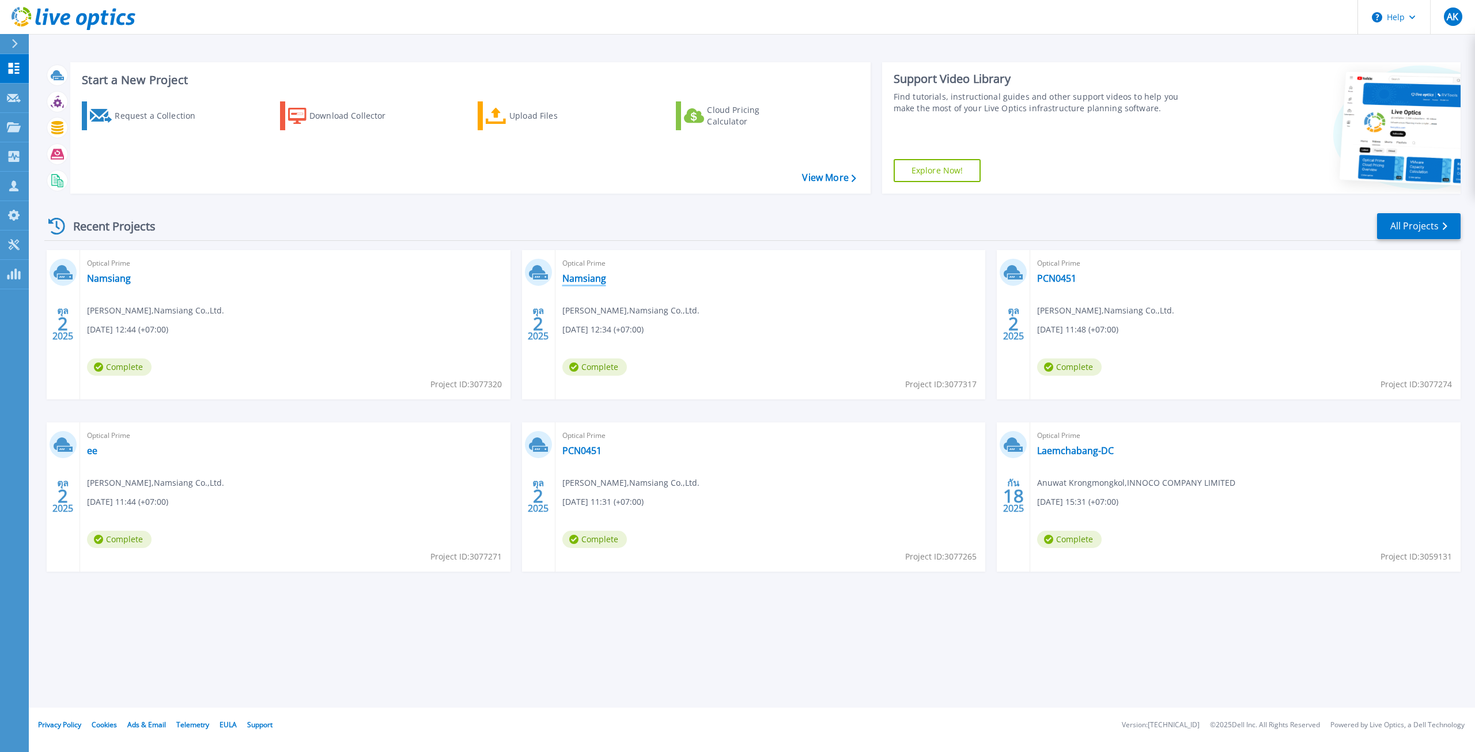
click at [596, 275] on link "Namsiang" at bounding box center [584, 278] width 44 height 12
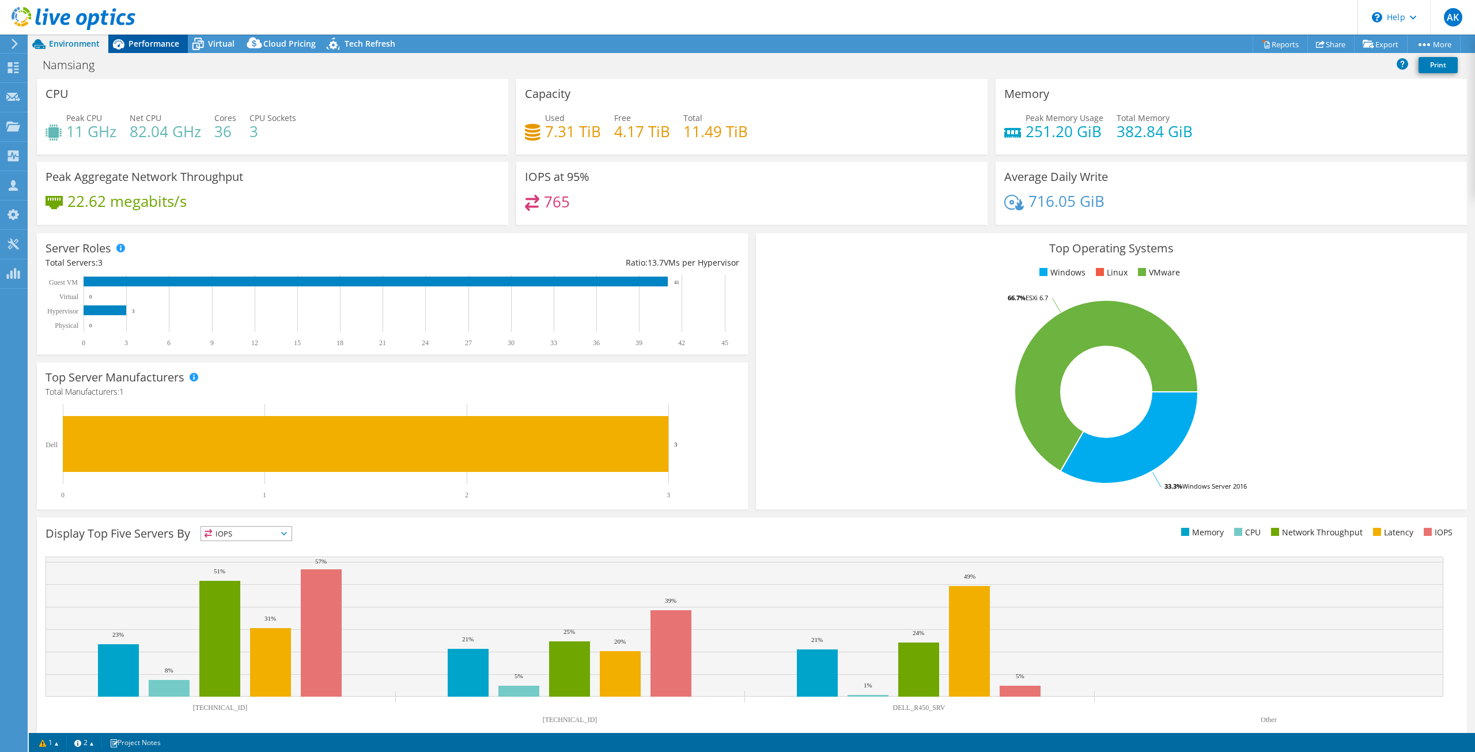
click at [131, 39] on span "Performance" at bounding box center [153, 43] width 51 height 11
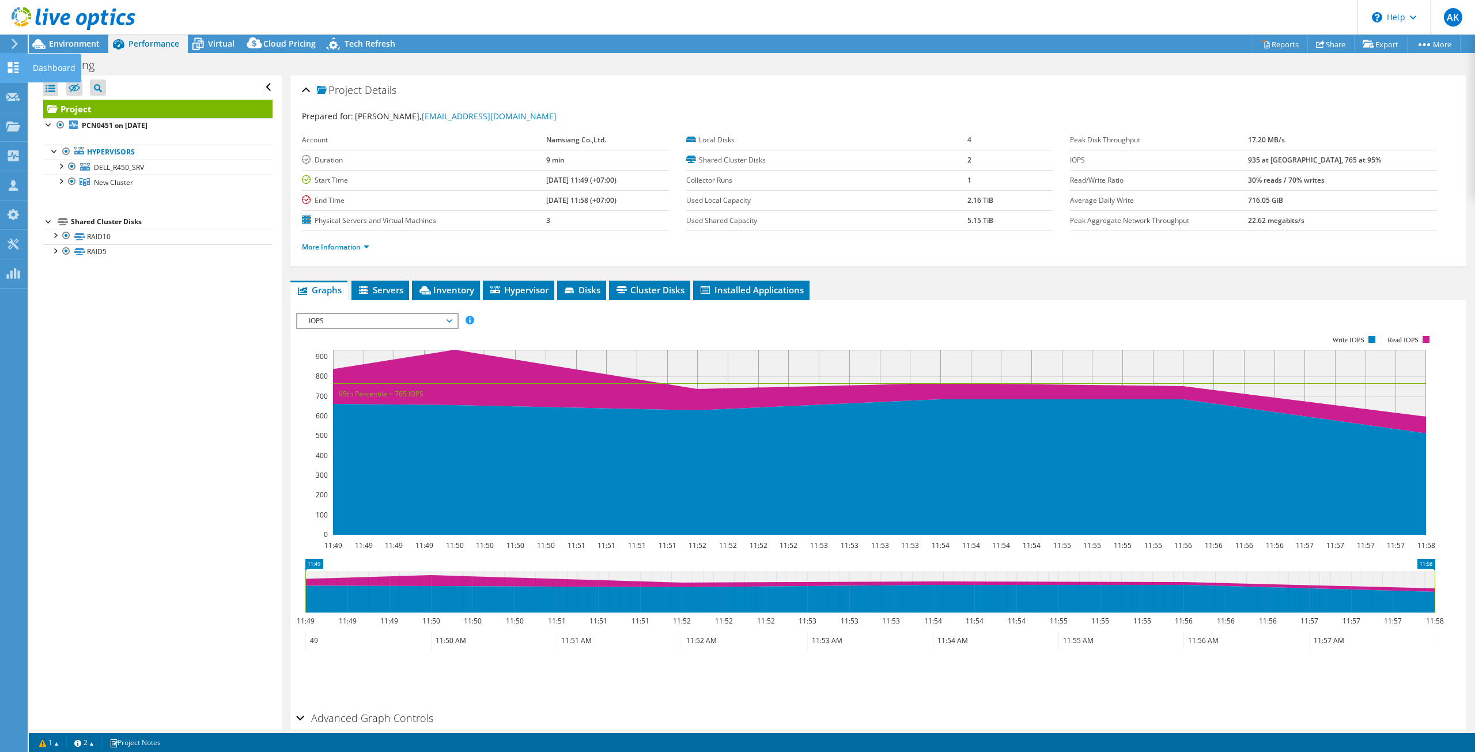
click at [51, 71] on div "Dashboard" at bounding box center [54, 68] width 54 height 29
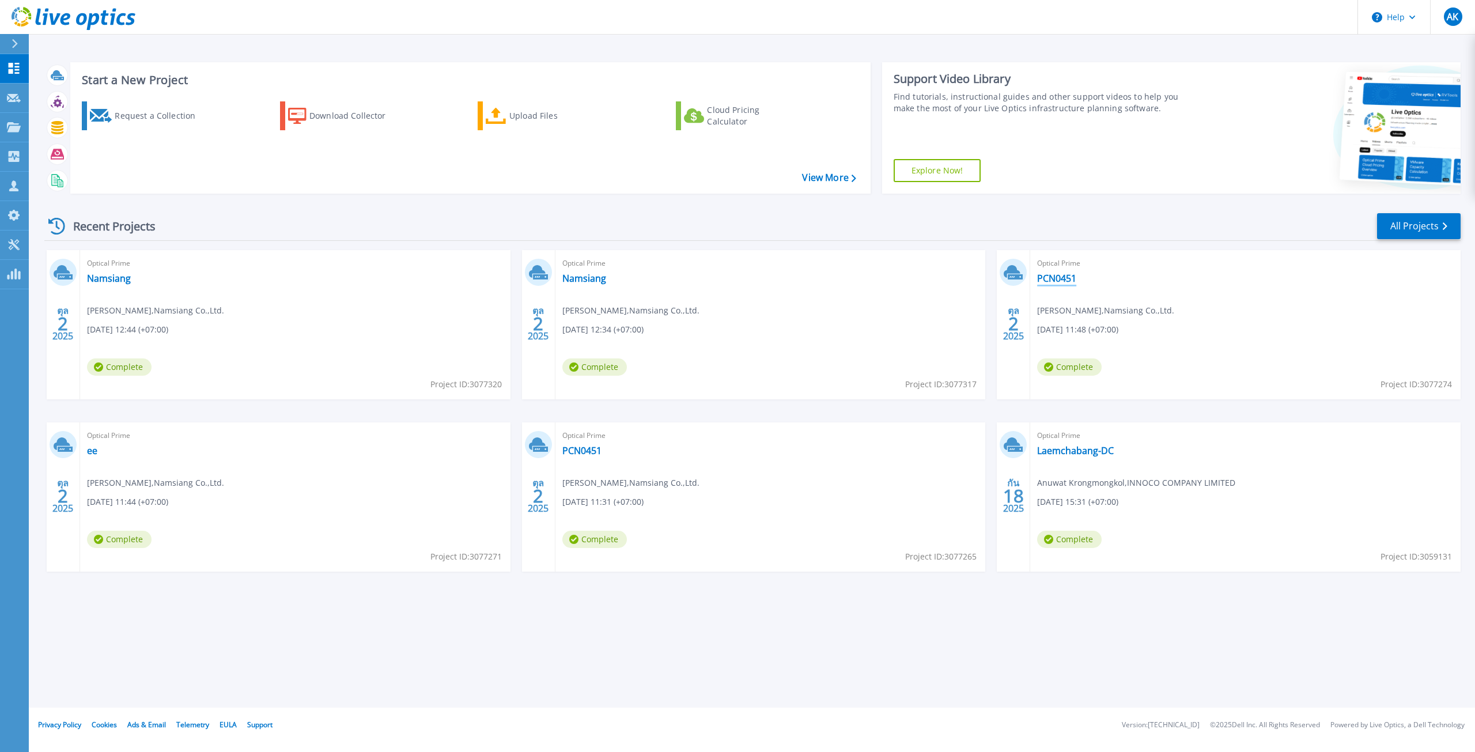
click at [1057, 277] on link "PCN0451" at bounding box center [1056, 278] width 39 height 12
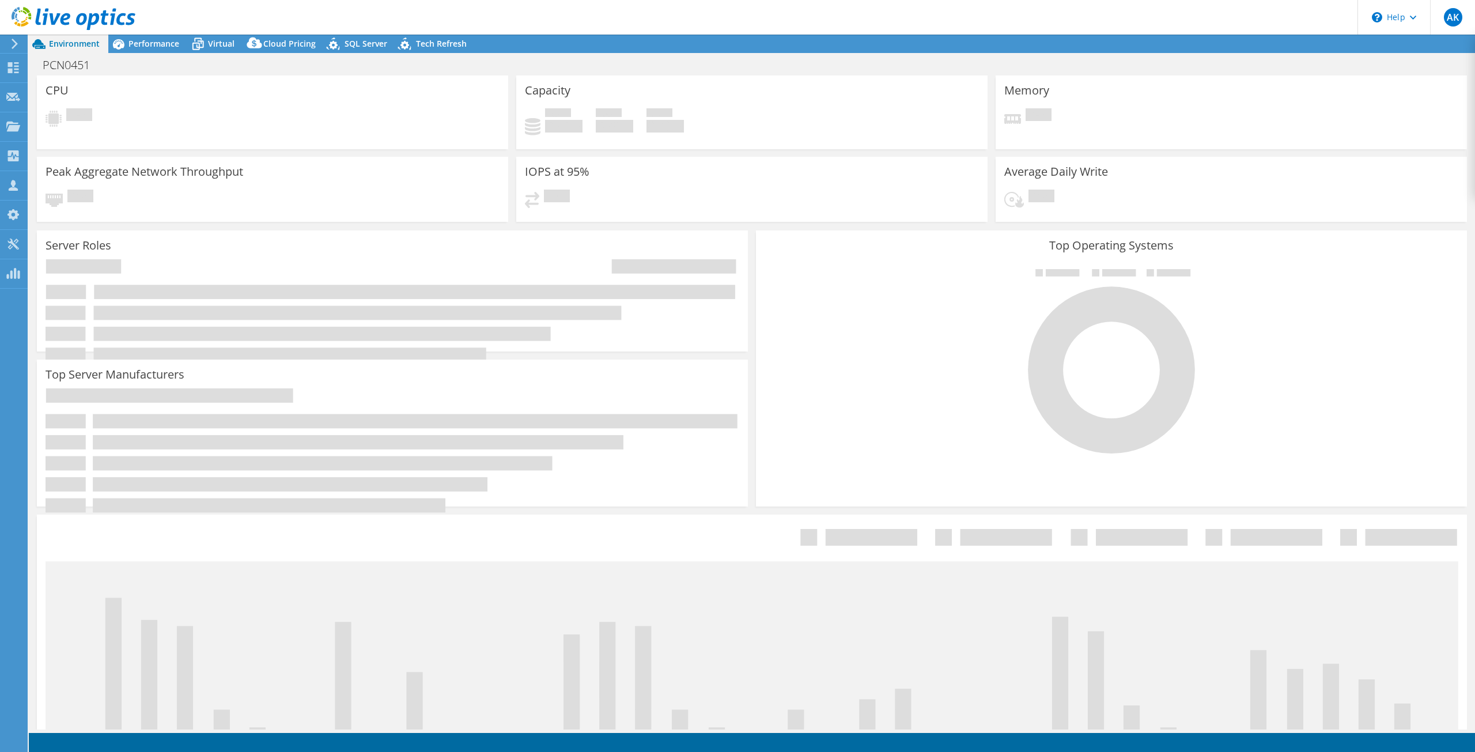
select select "USD"
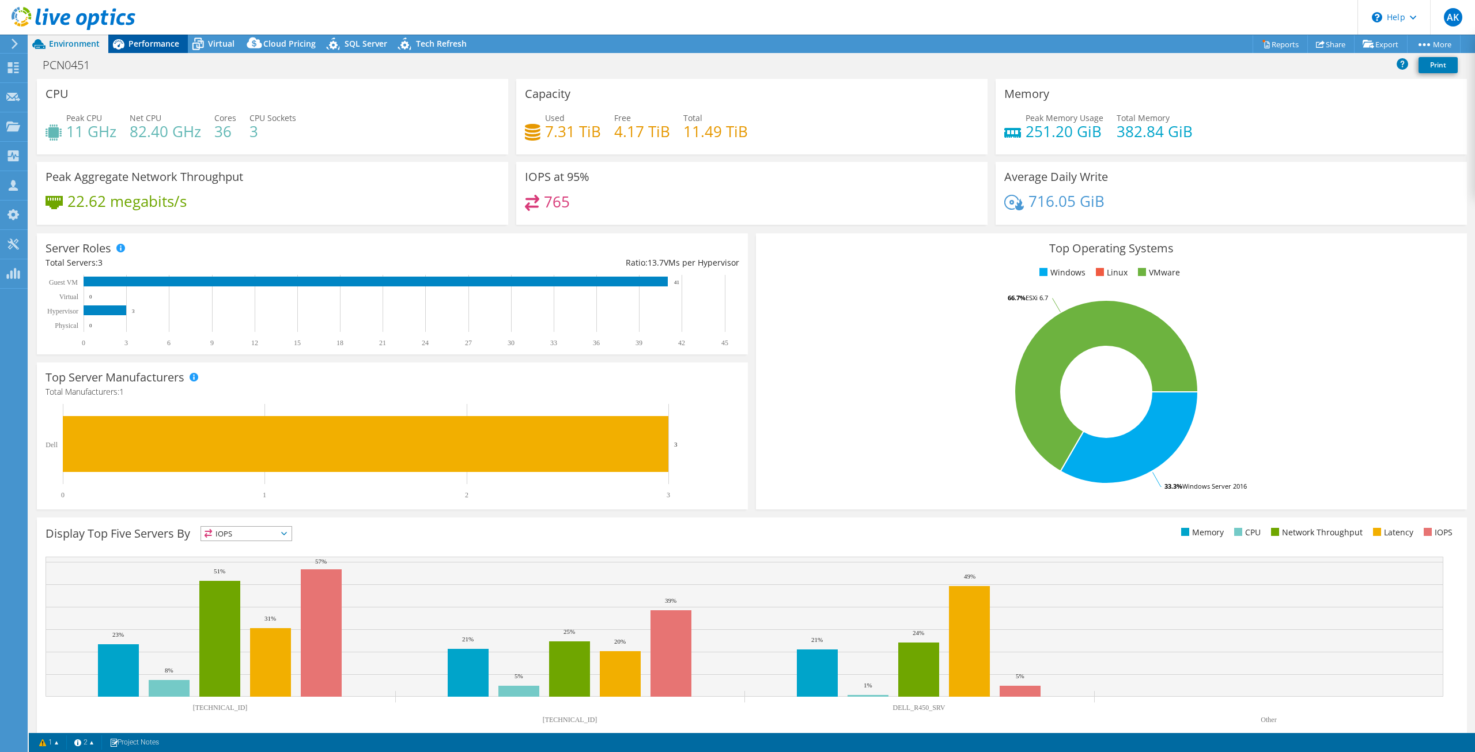
click at [134, 38] on span "Performance" at bounding box center [153, 43] width 51 height 11
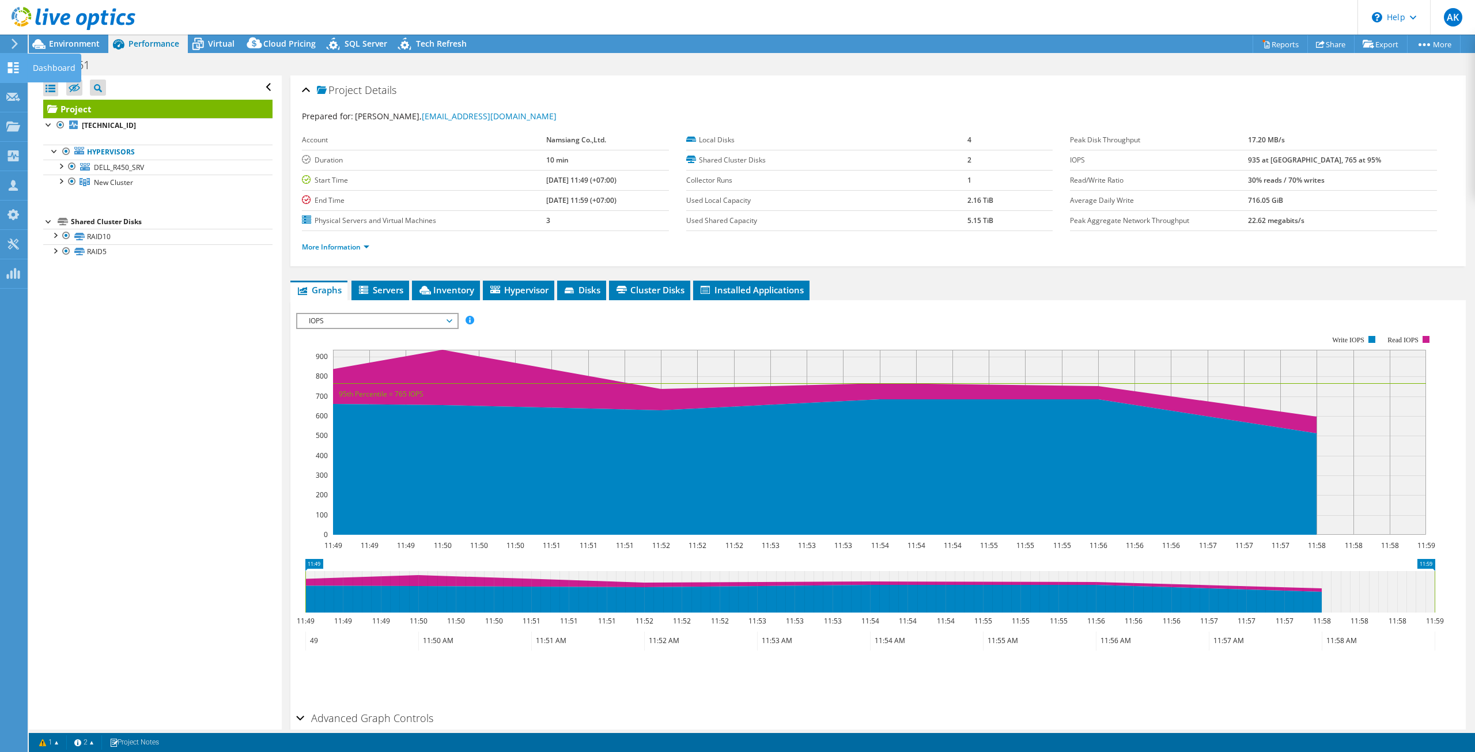
click at [46, 71] on div "Dashboard" at bounding box center [54, 68] width 54 height 29
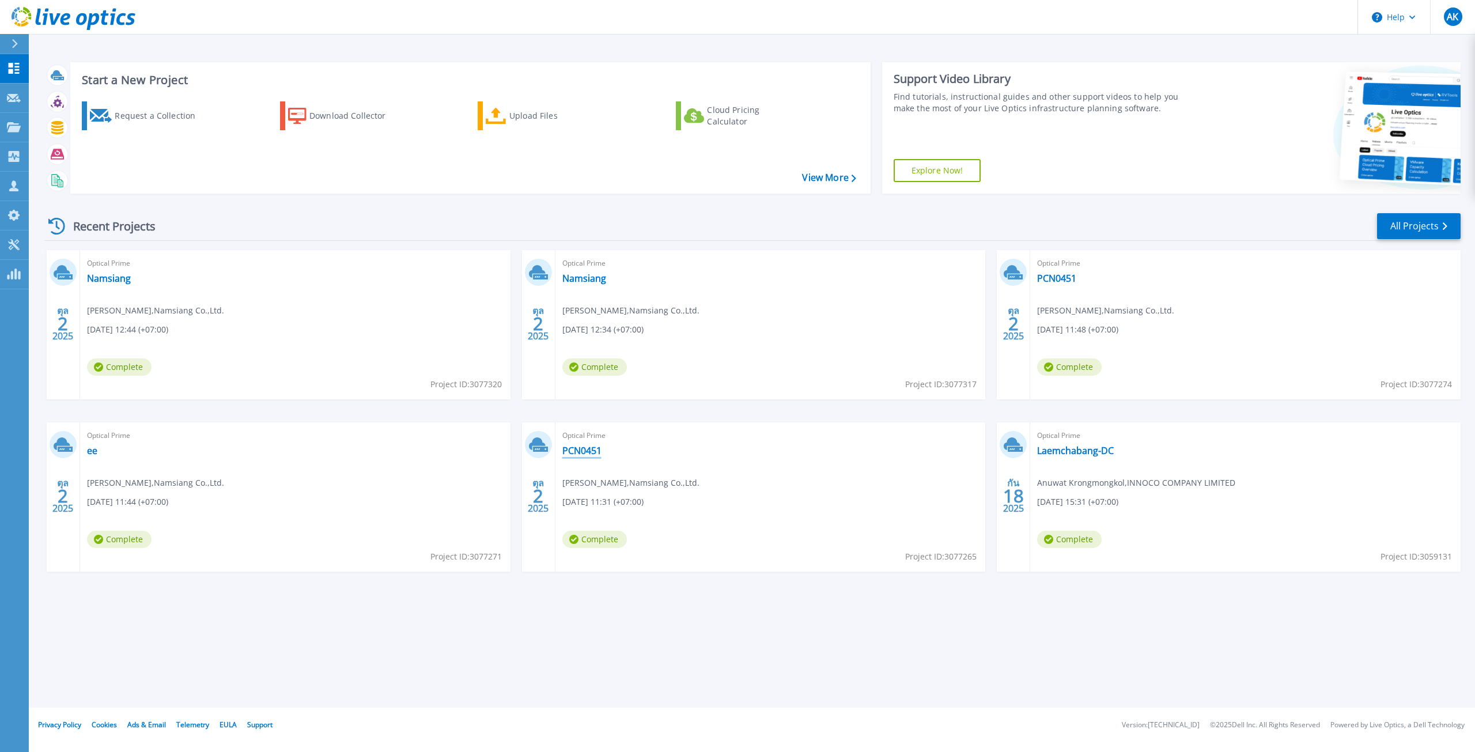
click at [582, 452] on link "PCN0451" at bounding box center [581, 451] width 39 height 12
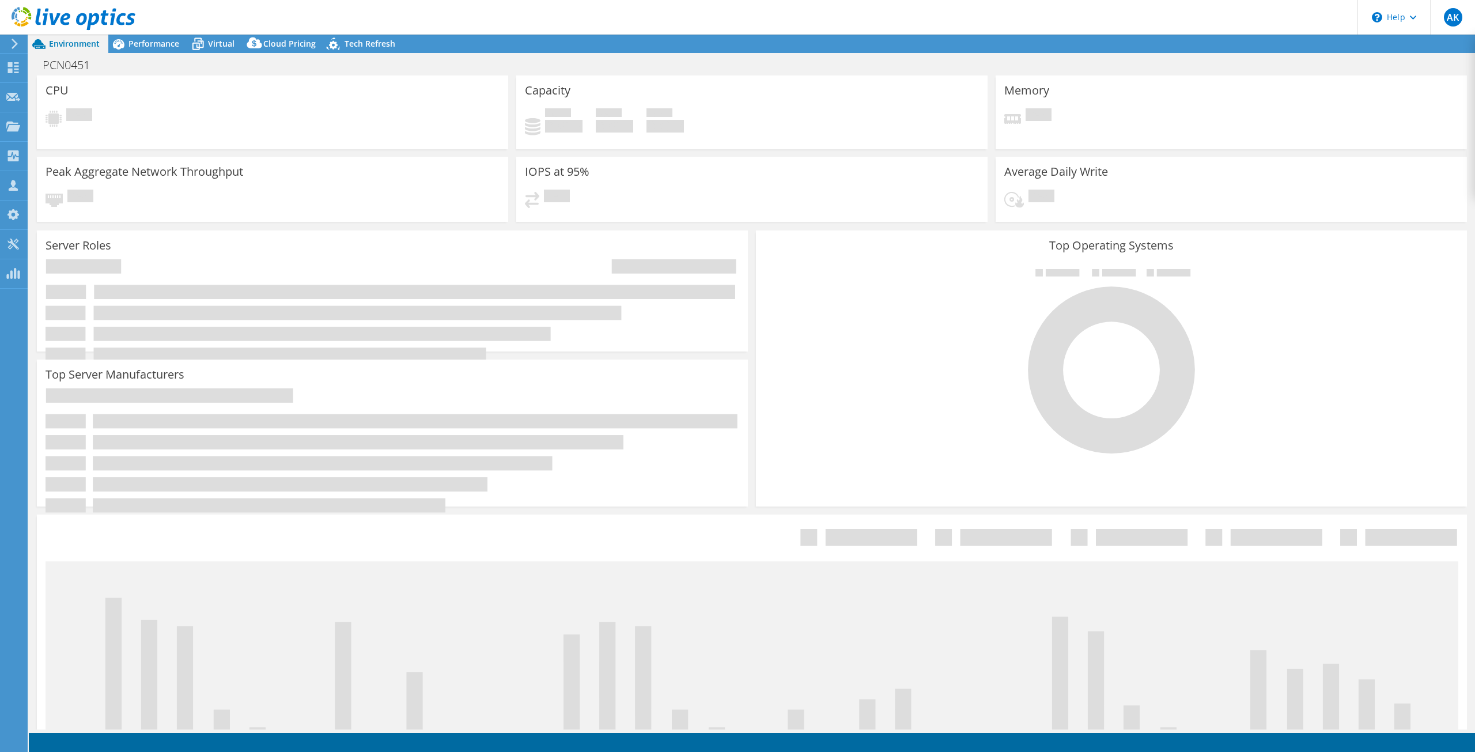
select select "USD"
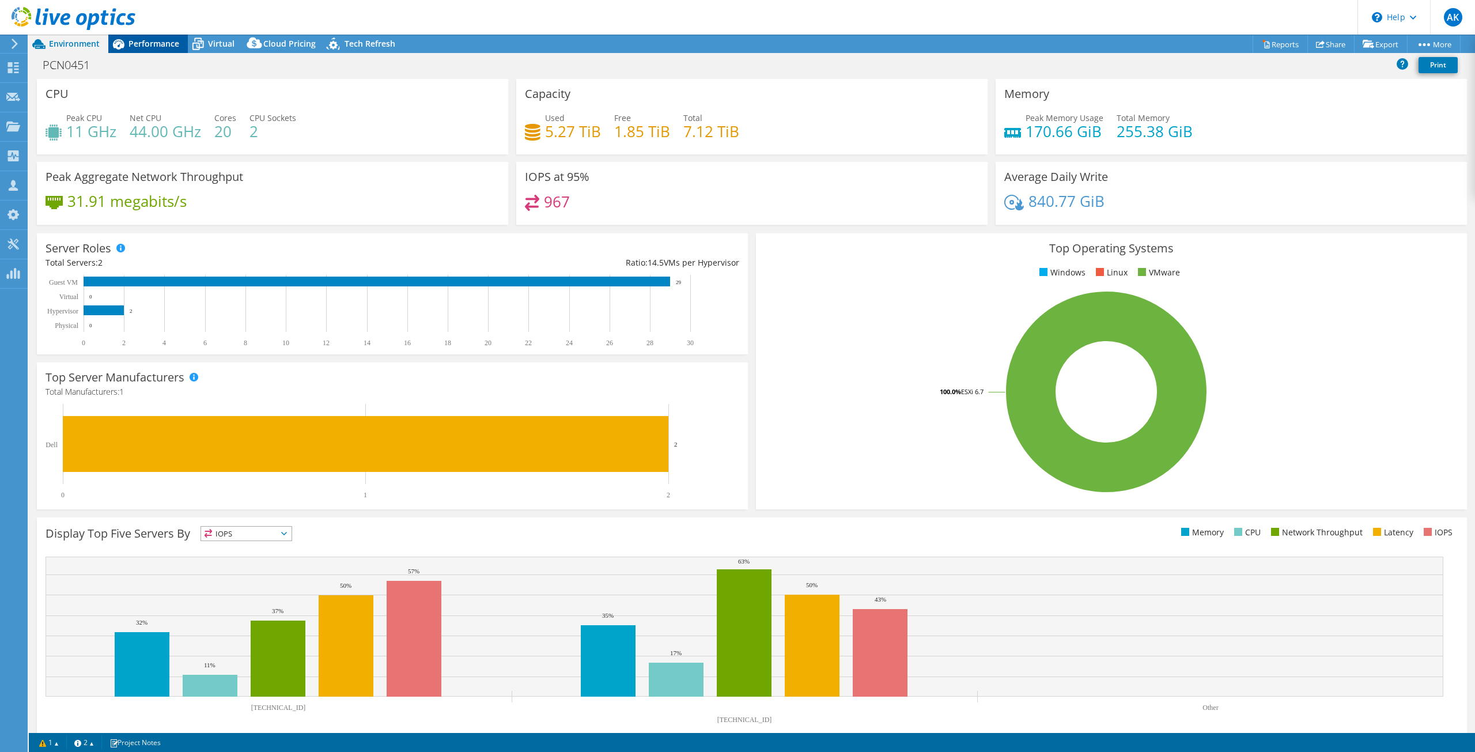
click at [143, 41] on span "Performance" at bounding box center [153, 43] width 51 height 11
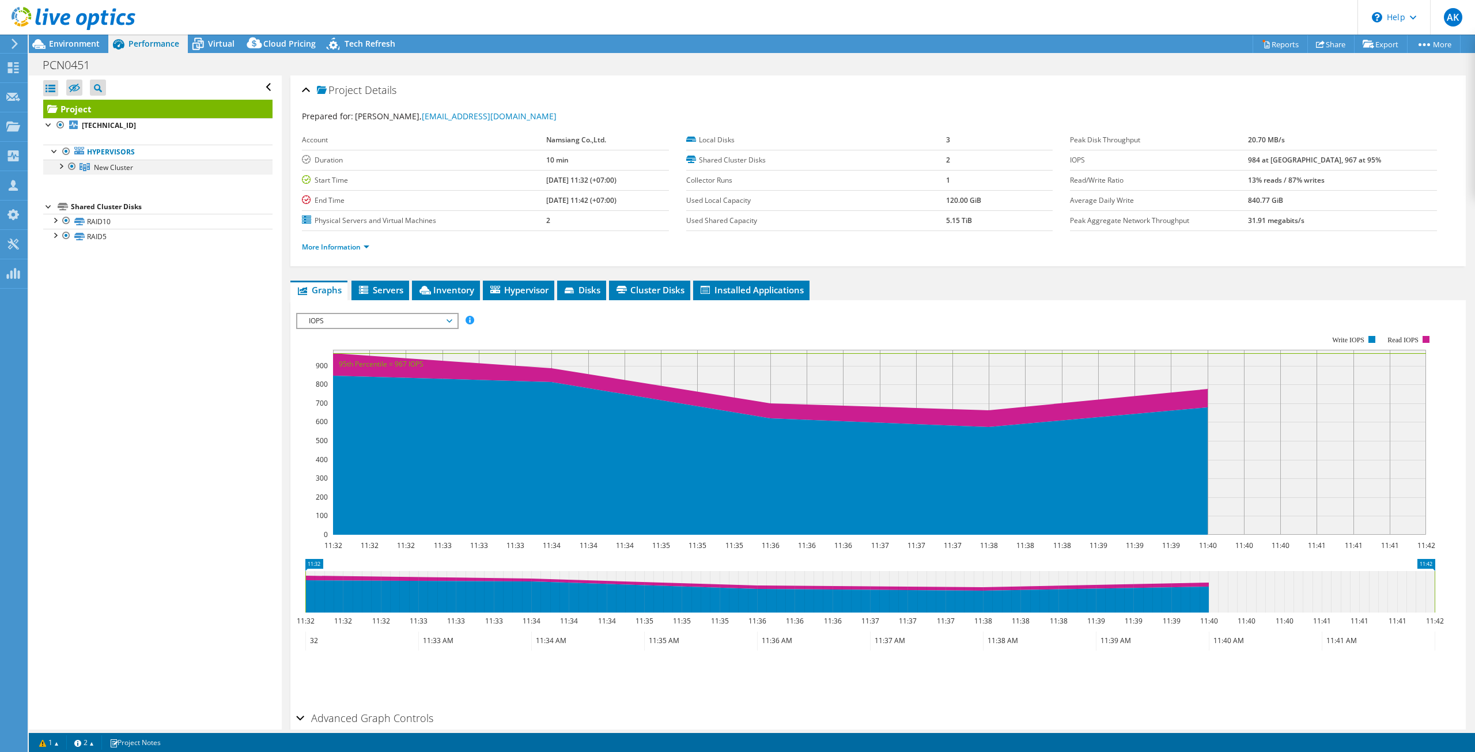
click at [60, 164] on div at bounding box center [61, 166] width 12 height 12
click at [384, 289] on span "Servers" at bounding box center [380, 290] width 46 height 12
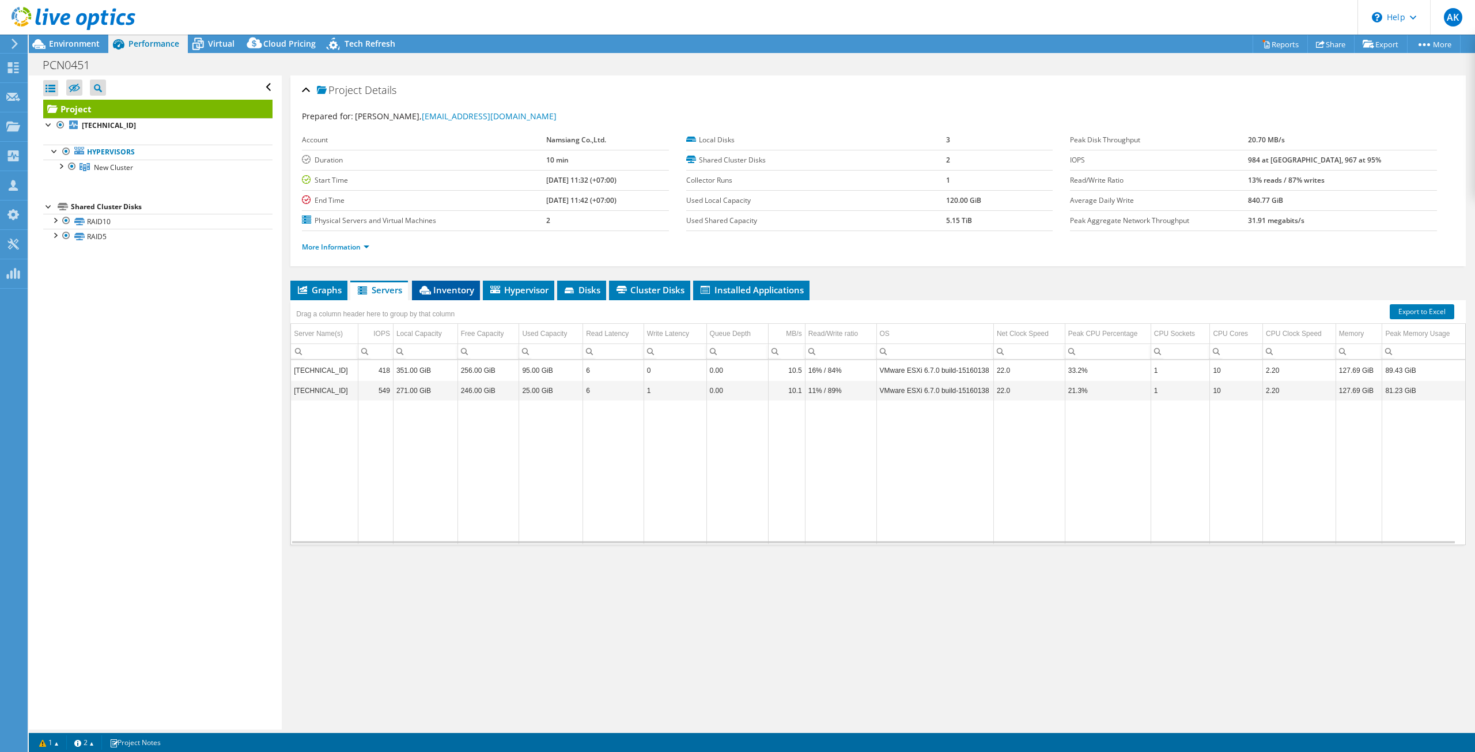
click at [463, 294] on span "Inventory" at bounding box center [446, 290] width 56 height 12
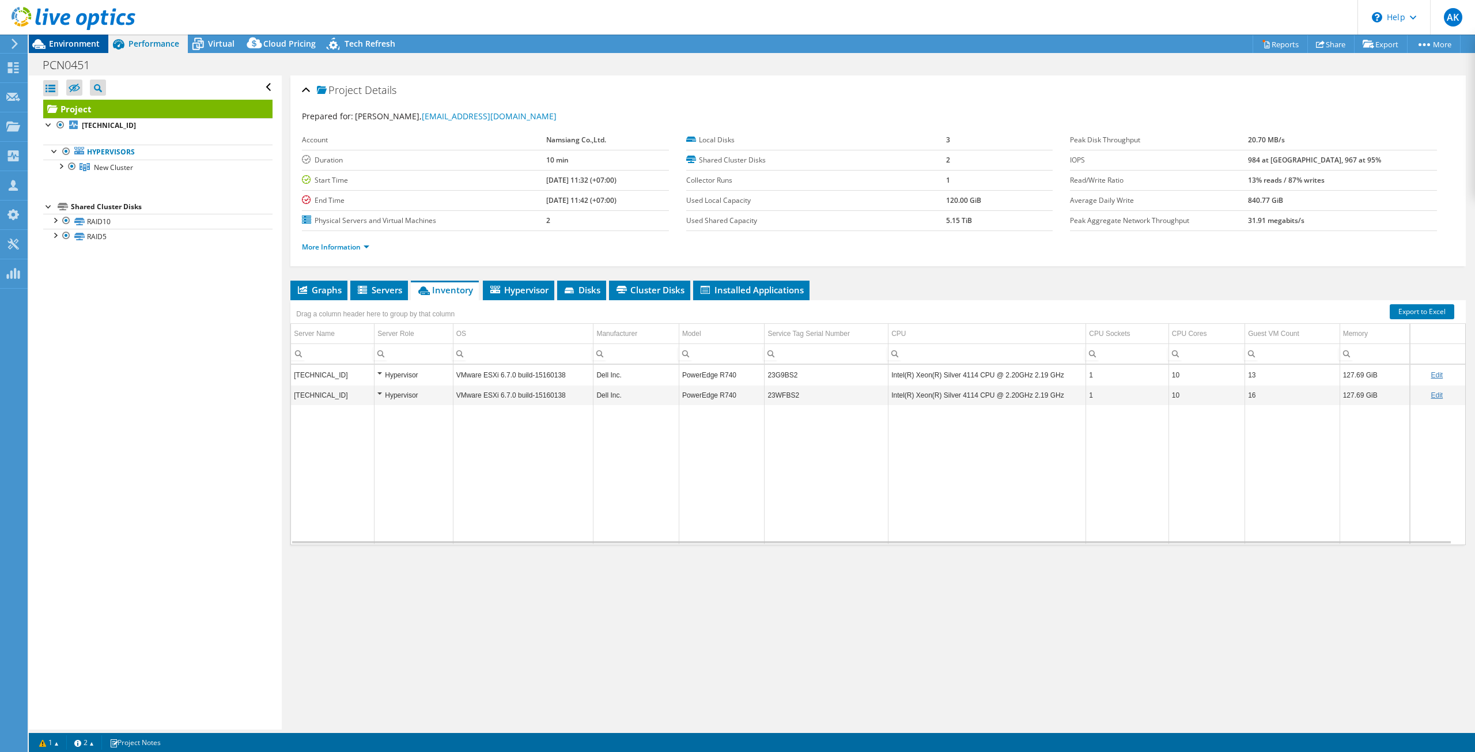
click at [77, 46] on span "Environment" at bounding box center [74, 43] width 51 height 11
